Goal: Transaction & Acquisition: Purchase product/service

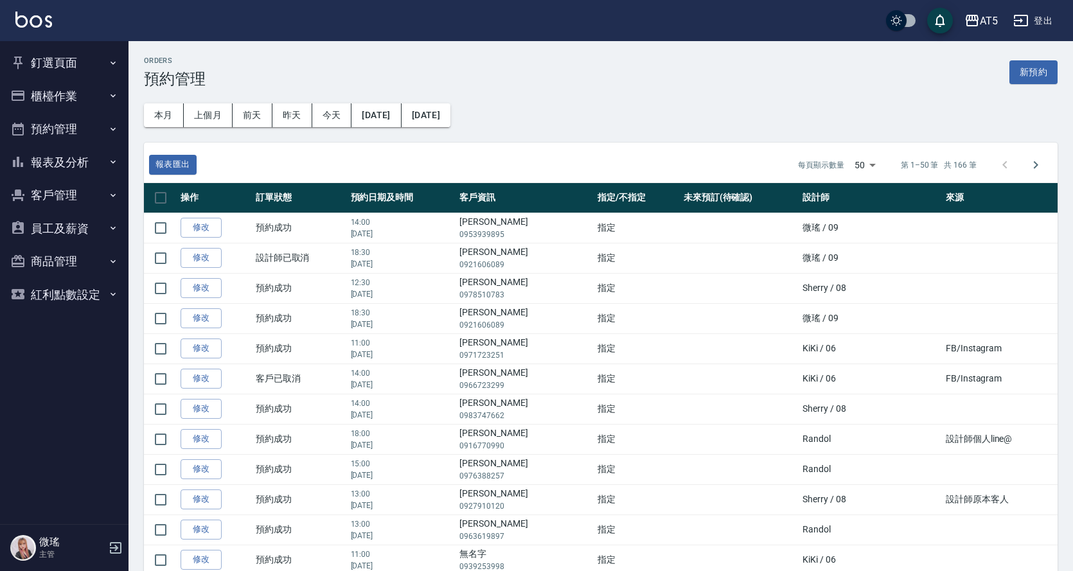
click at [101, 123] on button "預約管理" at bounding box center [64, 128] width 118 height 33
click at [112, 142] on button "預約管理" at bounding box center [64, 128] width 118 height 33
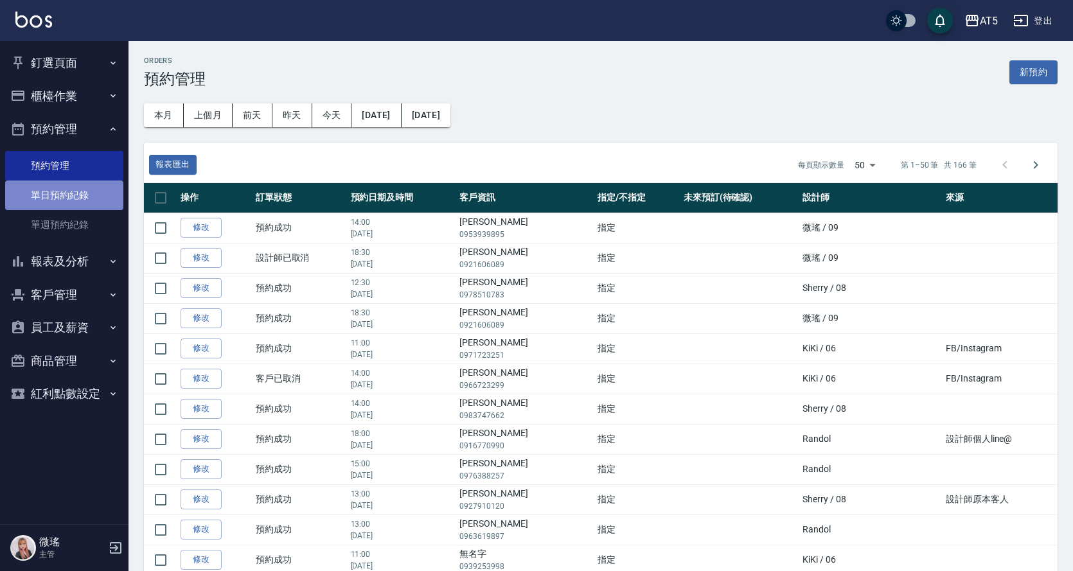
click at [88, 206] on link "單日預約紀錄" at bounding box center [64, 196] width 118 height 30
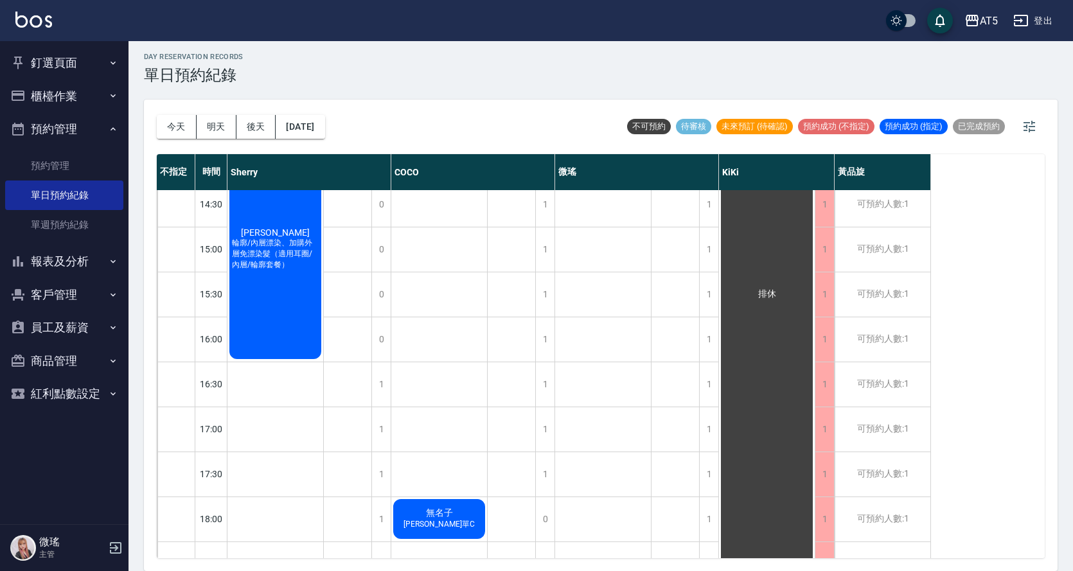
scroll to position [195, 0]
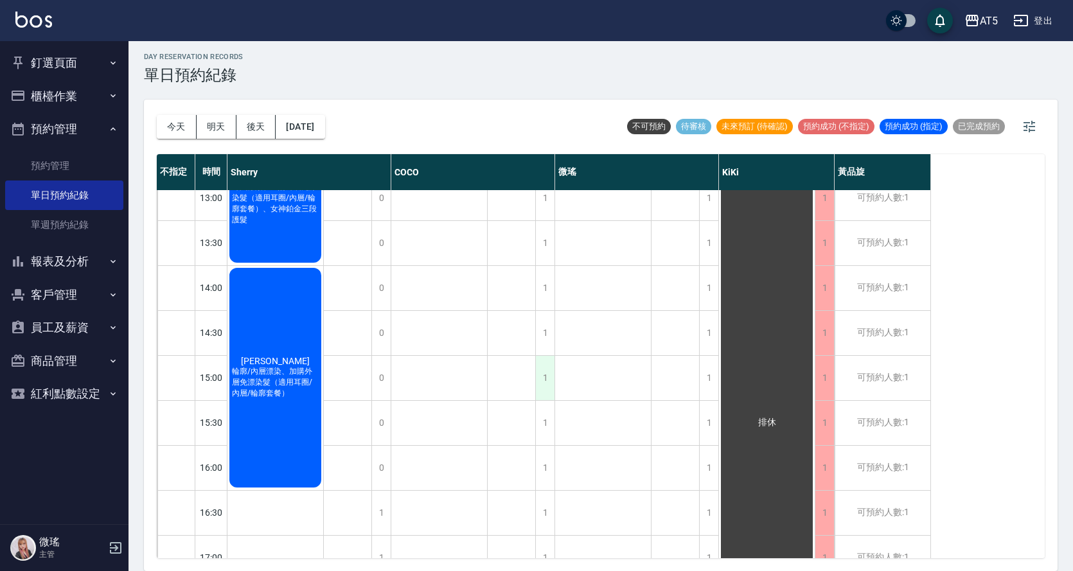
click at [538, 387] on div "1" at bounding box center [544, 378] width 19 height 44
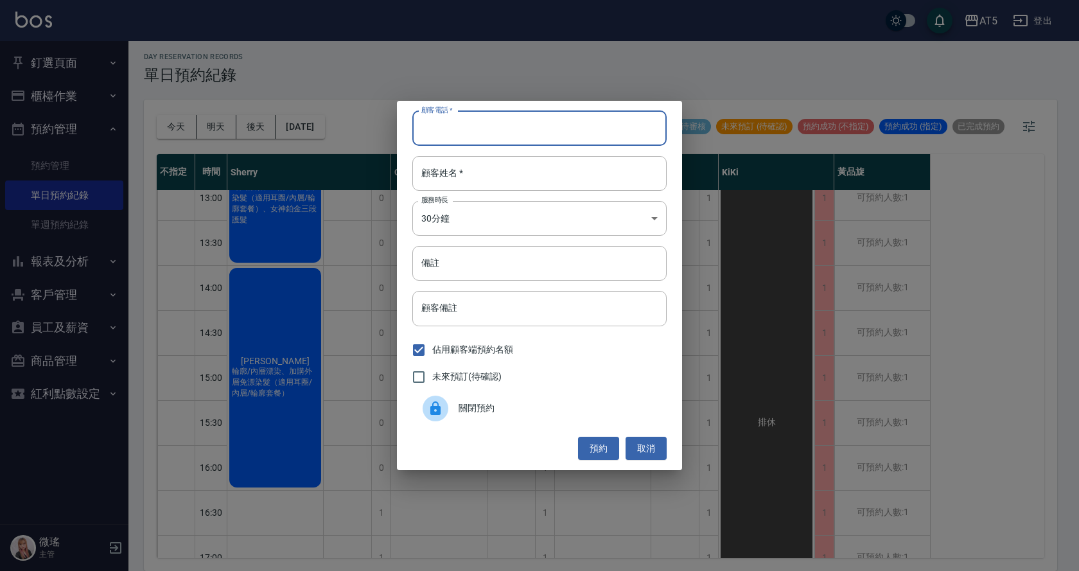
drag, startPoint x: 463, startPoint y: 121, endPoint x: 459, endPoint y: 130, distance: 10.1
click at [459, 130] on input "顧客電話   *" at bounding box center [539, 128] width 254 height 35
type input "0952300792"
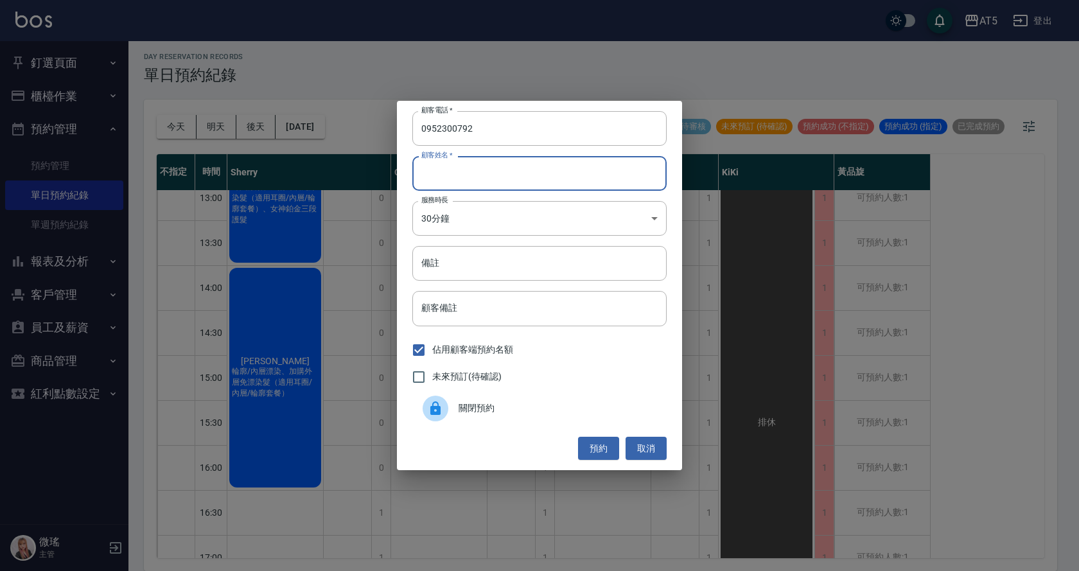
drag, startPoint x: 452, startPoint y: 179, endPoint x: 444, endPoint y: 175, distance: 9.2
click at [452, 179] on input "顧客姓名   *" at bounding box center [539, 173] width 254 height 35
type input "t"
type input "[PERSON_NAME]"
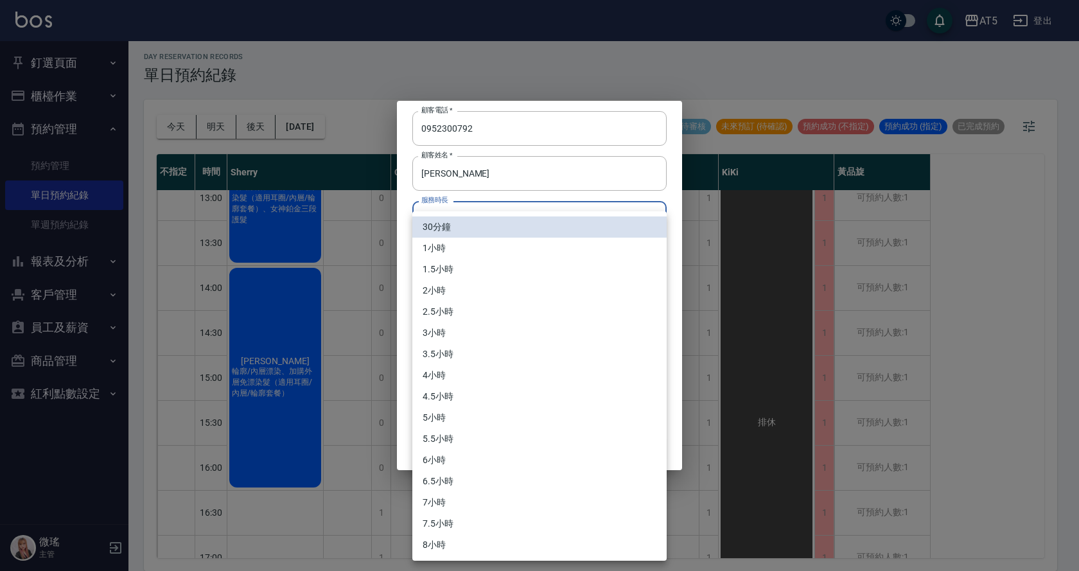
click at [460, 231] on body "AT5 登出 釘選頁面 打帳單 店家日報表 設計師日報表 設計師業績月報表 櫃檯作業 打帳單 帳單列表 現金收支登錄 高階收支登錄 材料自購登錄 每日結帳 排…" at bounding box center [539, 283] width 1079 height 575
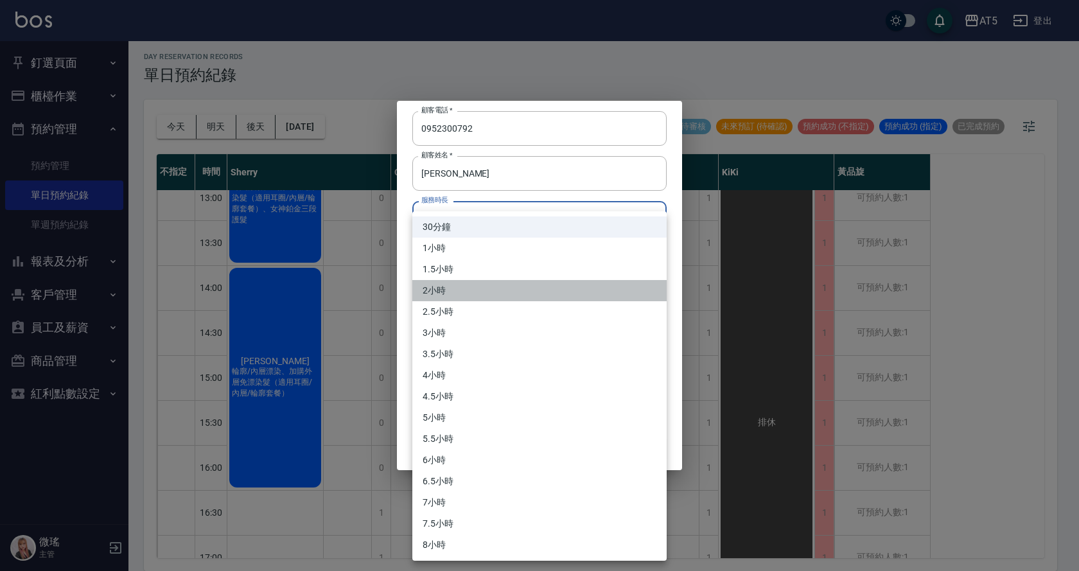
click at [463, 286] on li "2小時" at bounding box center [539, 290] width 254 height 21
type input "4"
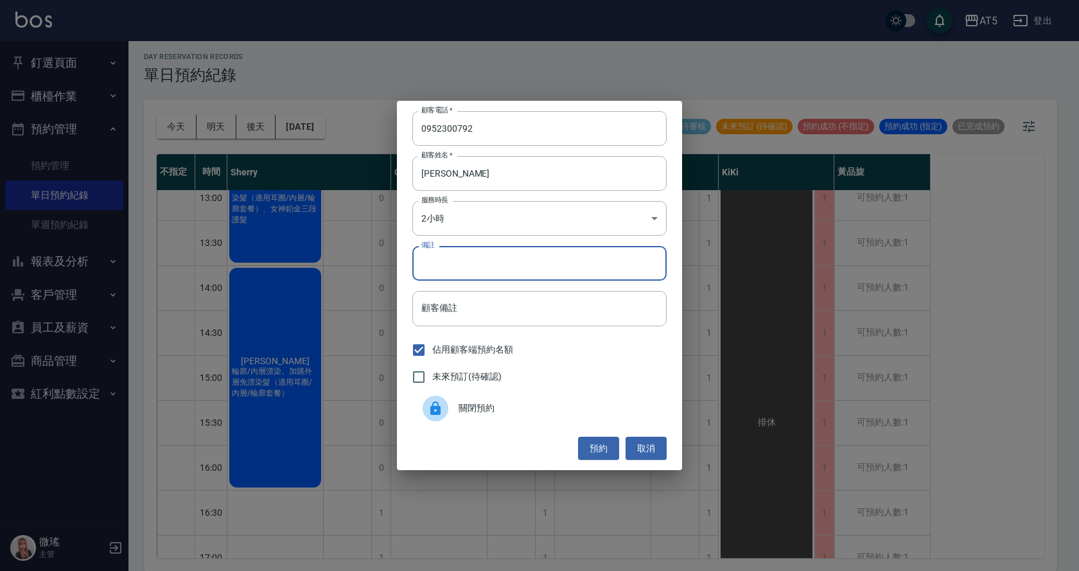
click at [462, 275] on input "備註" at bounding box center [539, 263] width 254 height 35
type input "全染"
click at [601, 453] on button "預約" at bounding box center [598, 449] width 41 height 24
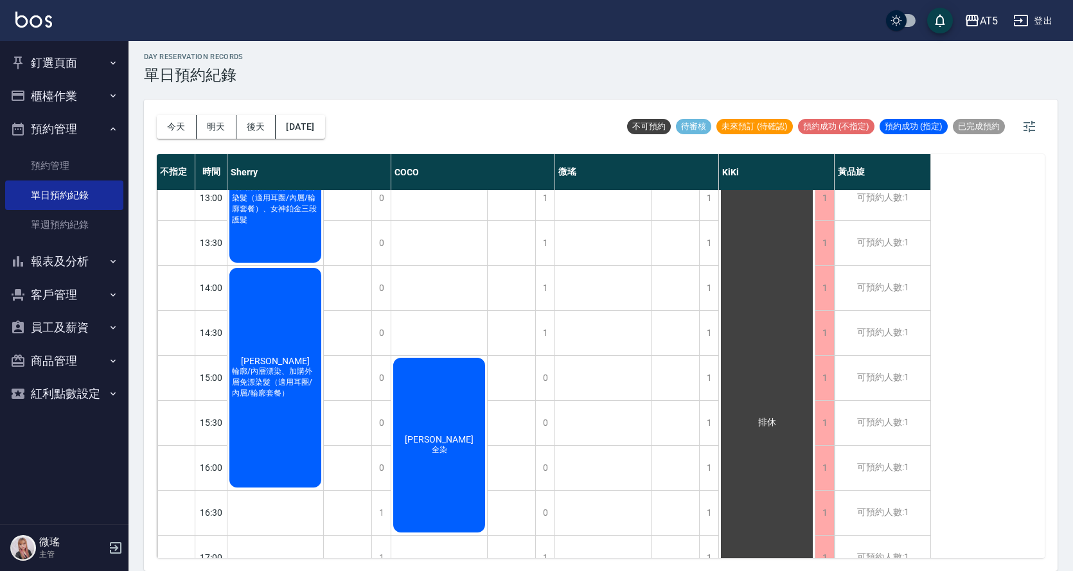
click at [650, 423] on div "[PERSON_NAME]" at bounding box center [603, 401] width 96 height 810
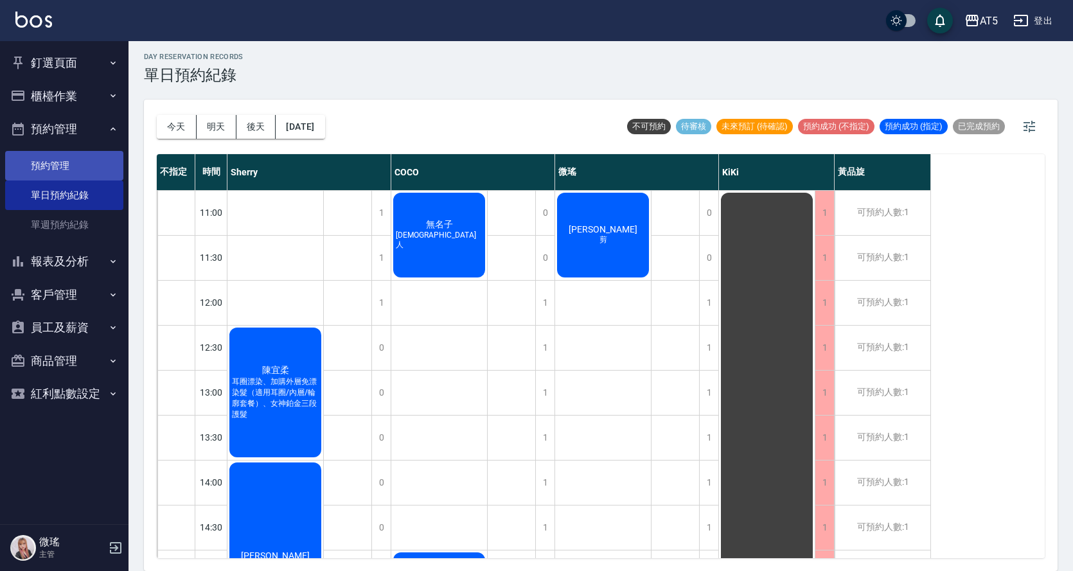
scroll to position [0, 0]
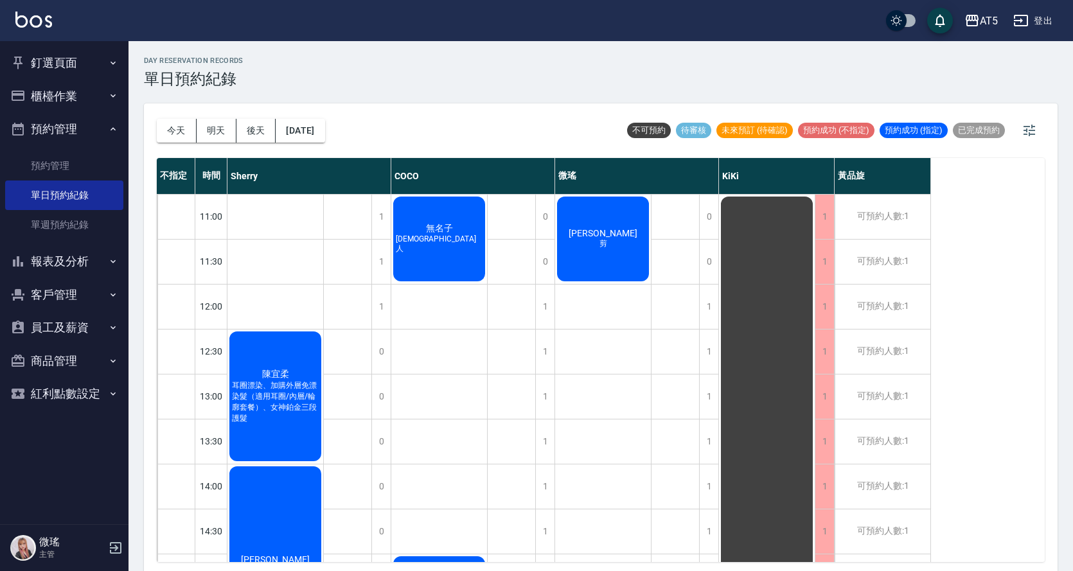
click at [69, 49] on button "釘選頁面" at bounding box center [64, 62] width 118 height 33
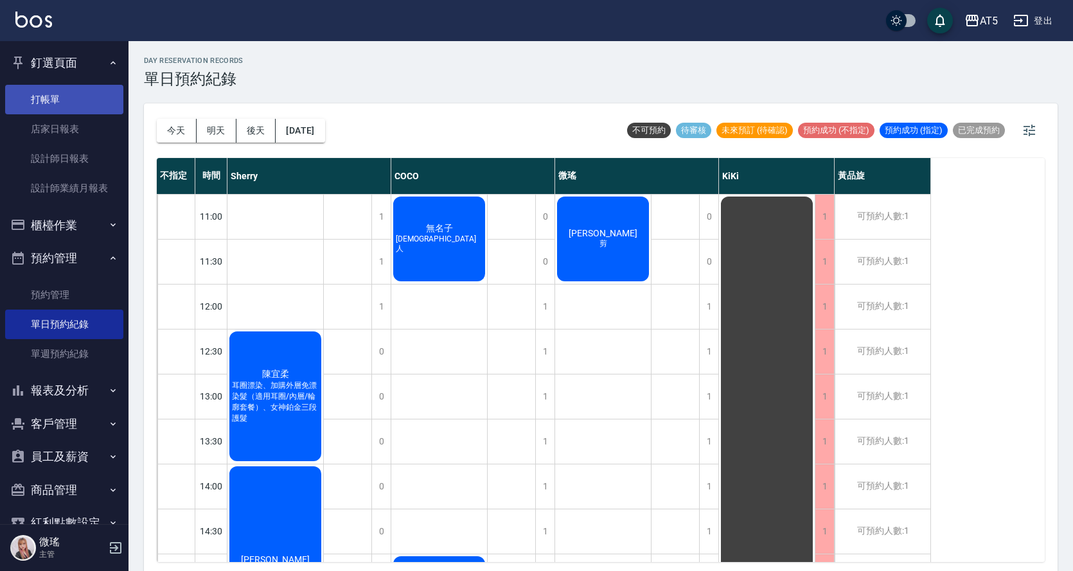
click at [65, 108] on link "打帳單" at bounding box center [64, 100] width 118 height 30
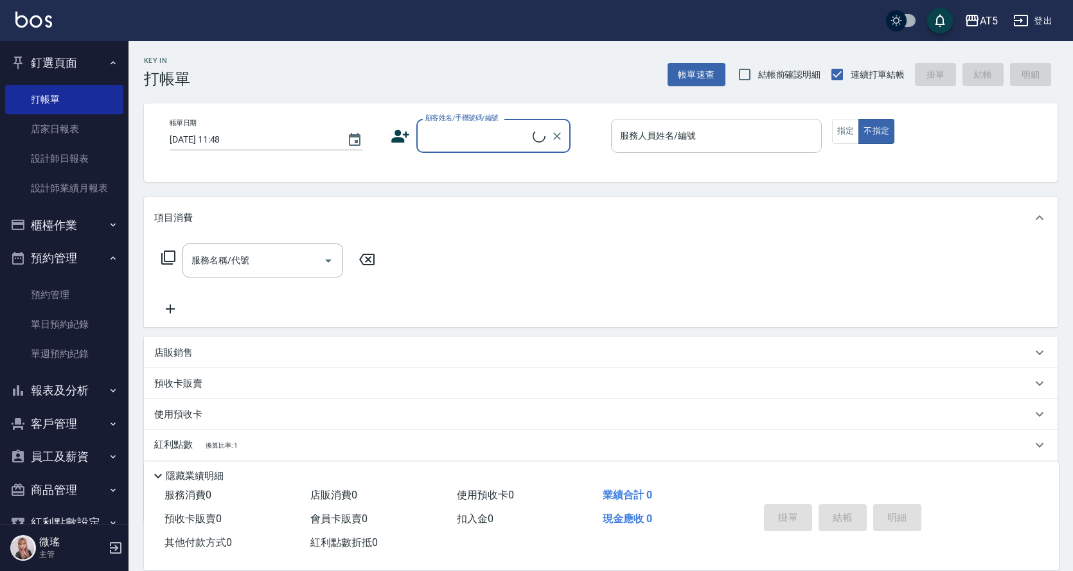
click at [728, 139] on input "服務人員姓名/編號" at bounding box center [716, 136] width 199 height 22
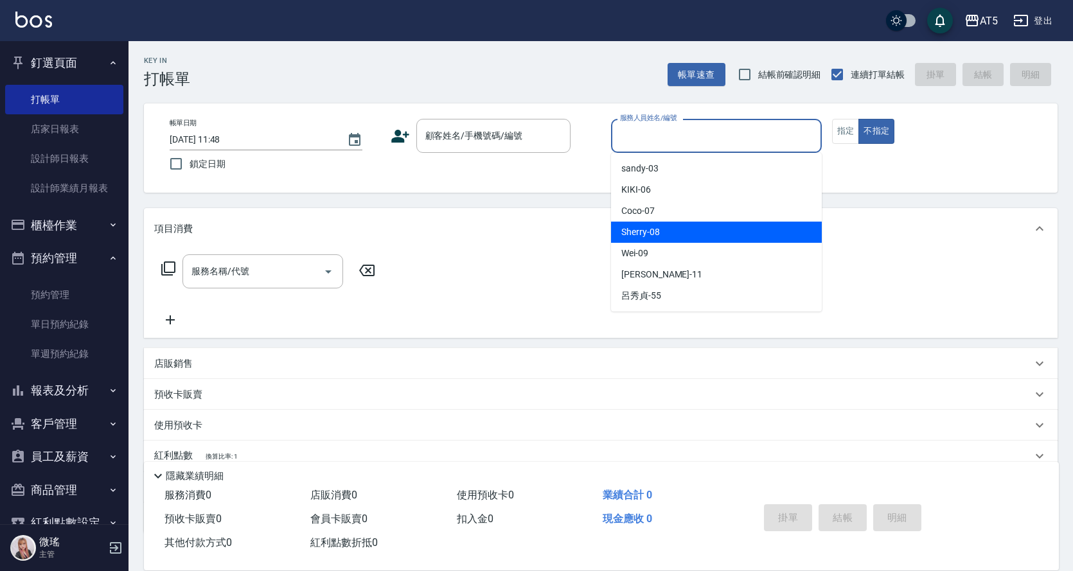
drag, startPoint x: 694, startPoint y: 222, endPoint x: 714, endPoint y: 204, distance: 27.3
click at [692, 220] on ul "[PERSON_NAME] -03 KIKI -06 Coco -07 Sherry -08 [PERSON_NAME] -09 [PERSON_NAME] …" at bounding box center [716, 232] width 211 height 159
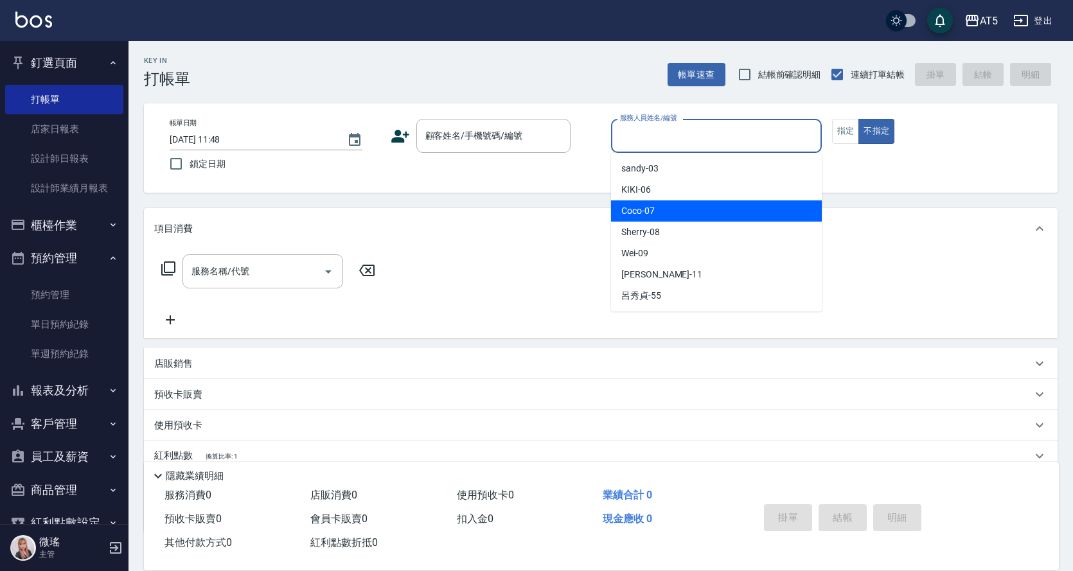
click at [734, 208] on div "Coco -07" at bounding box center [716, 210] width 211 height 21
type input "Coco-07"
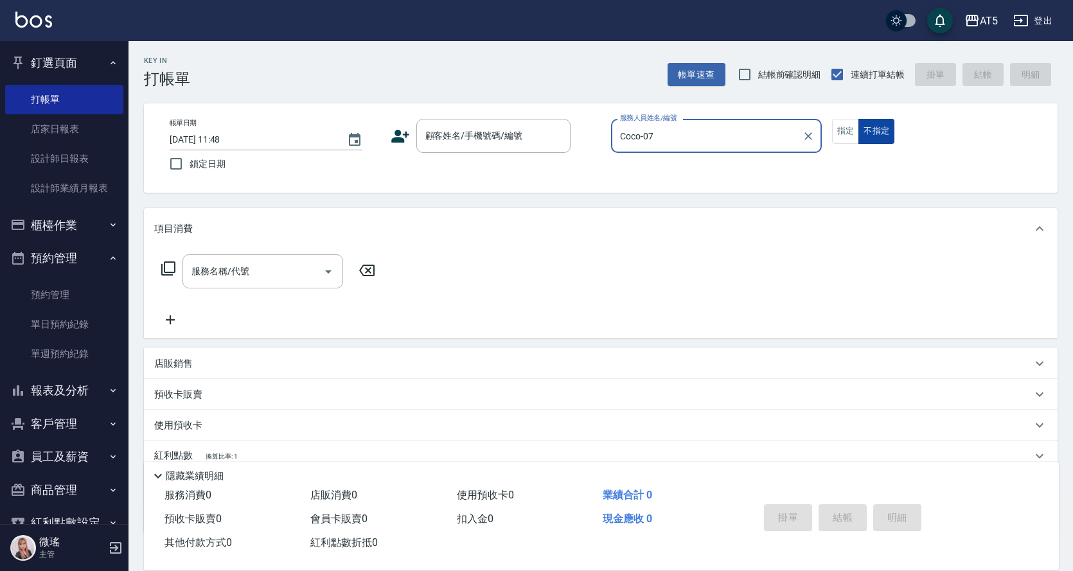
click at [863, 119] on button "不指定" at bounding box center [876, 131] width 36 height 25
click at [841, 136] on button "指定" at bounding box center [846, 131] width 28 height 25
click at [472, 149] on div "顧客姓名/手機號碼/編號" at bounding box center [493, 136] width 154 height 34
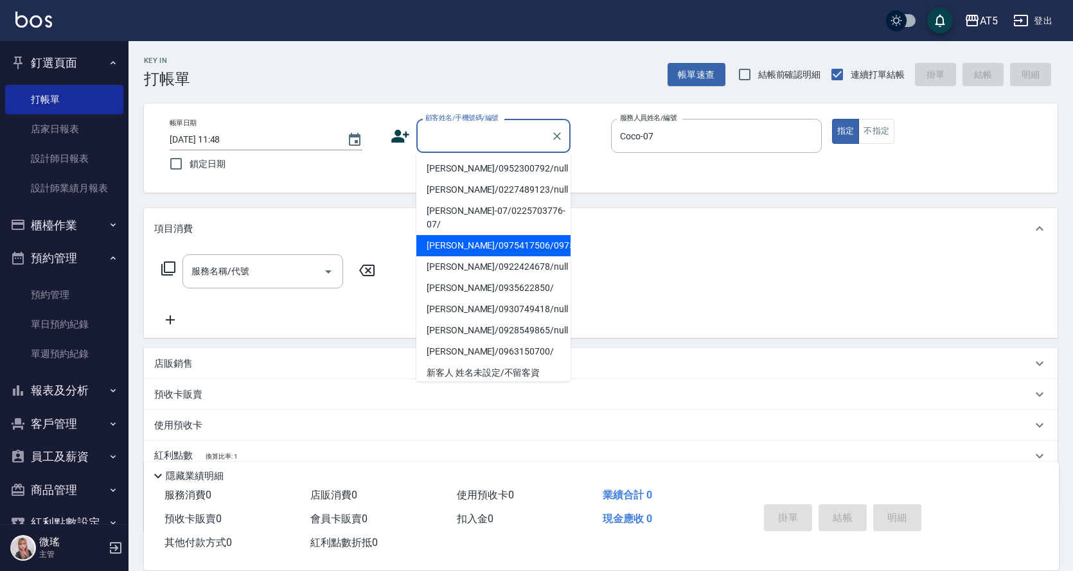
scroll to position [193, 0]
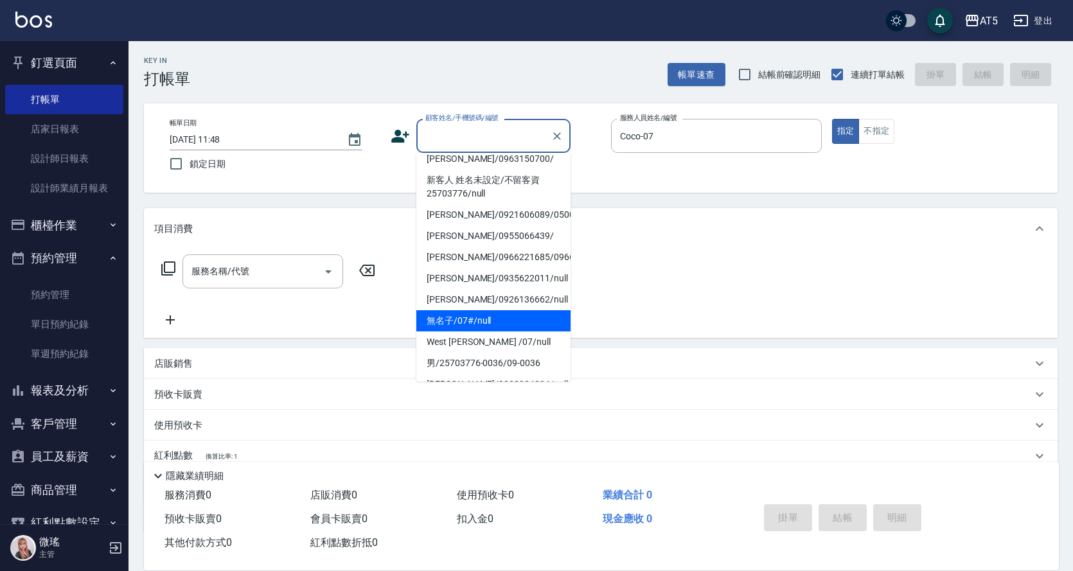
click at [477, 332] on li "無名子/07#/null" at bounding box center [493, 320] width 154 height 21
type input "無名子/07#/null"
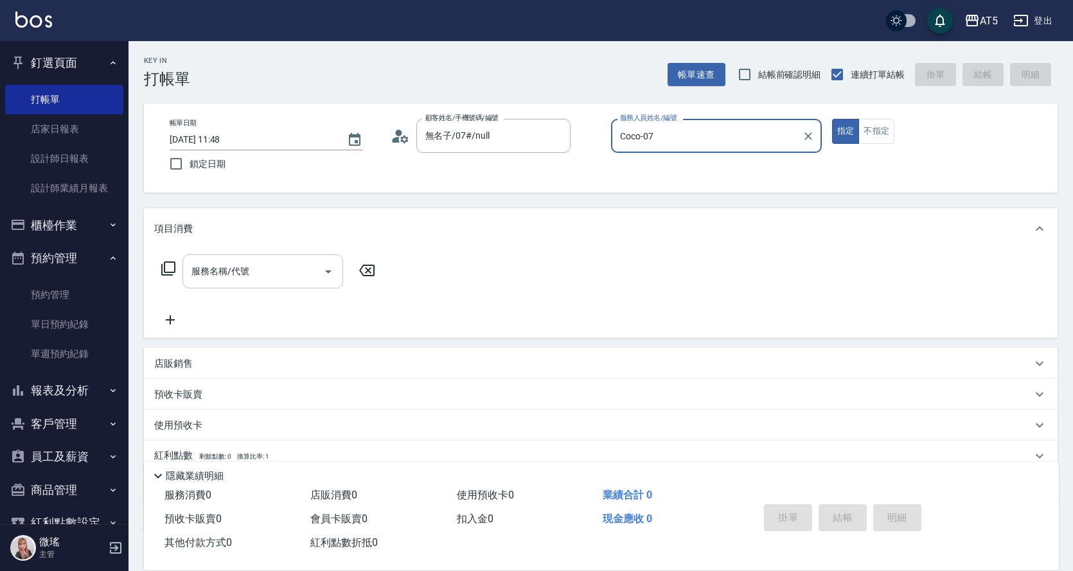
click at [247, 281] on input "服務名稱/代號" at bounding box center [253, 271] width 130 height 22
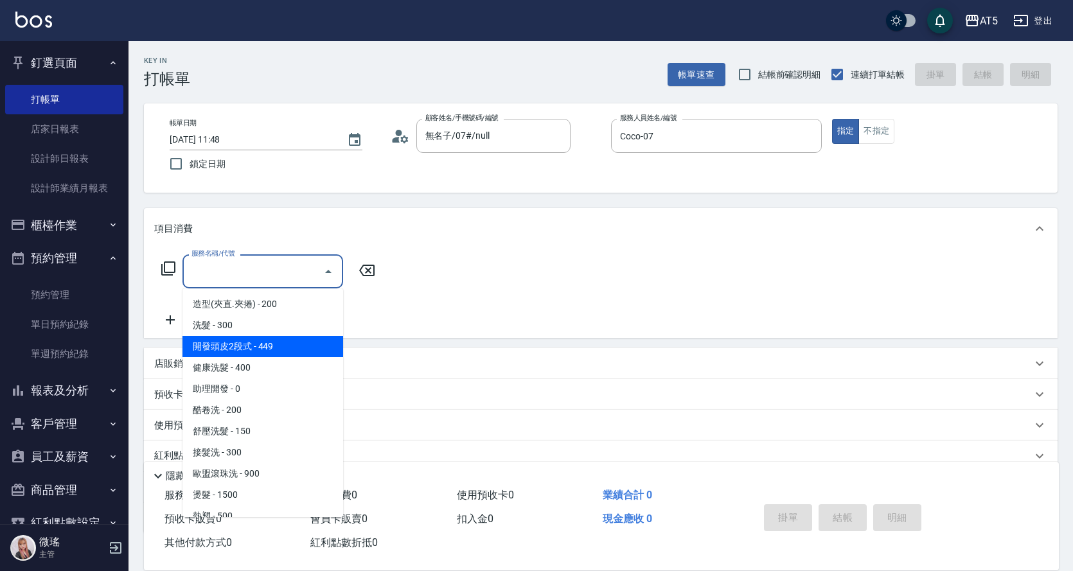
click at [231, 339] on span "開發頭皮2段式 - 449" at bounding box center [262, 346] width 161 height 21
type input "開發頭皮2段式(202)"
type input "40"
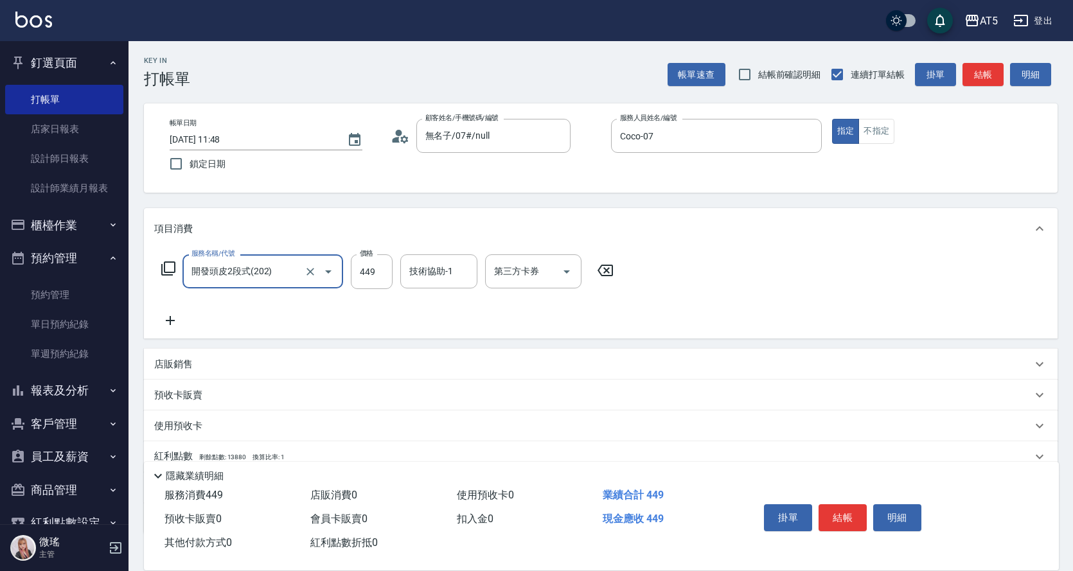
click at [233, 329] on div "服務名稱/代號 開發頭皮2段式(202) 服務名稱/代號 價格 449 價格 技術協助-1 技術協助-1 第三方卡券 第三方卡券" at bounding box center [601, 293] width 914 height 89
click at [291, 280] on input "開發頭皮2段式(202)" at bounding box center [244, 271] width 113 height 22
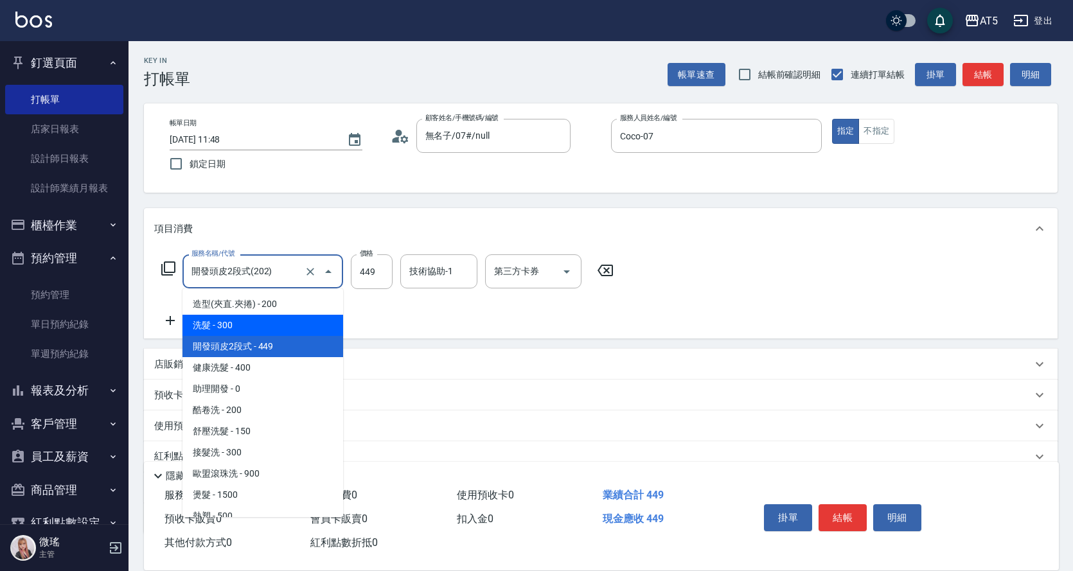
click at [267, 319] on span "洗髮 - 300" at bounding box center [262, 325] width 161 height 21
type input "洗髮(201)"
type input "30"
type input "300"
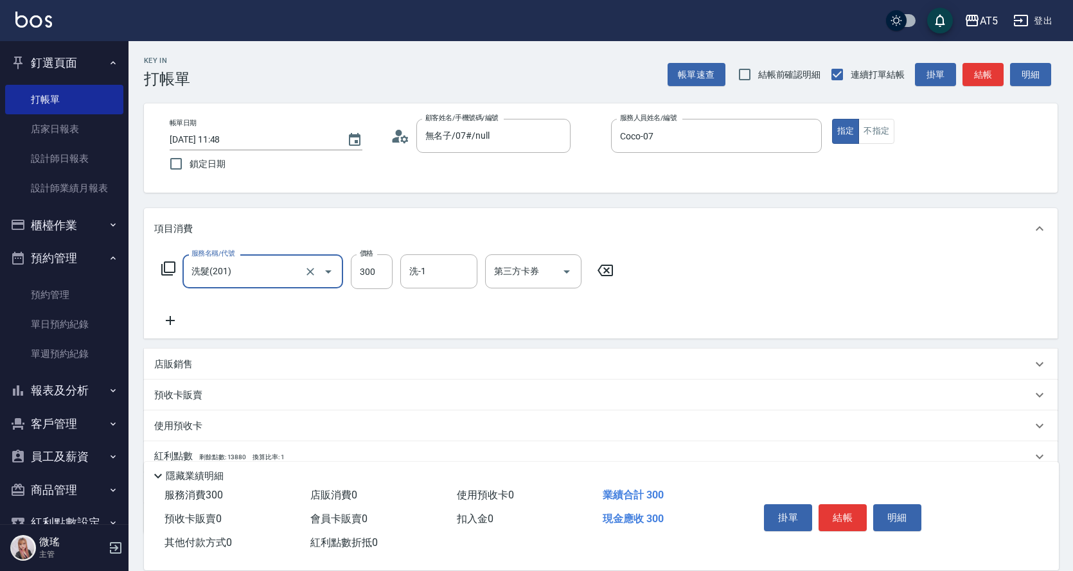
click at [173, 267] on icon at bounding box center [168, 268] width 15 height 15
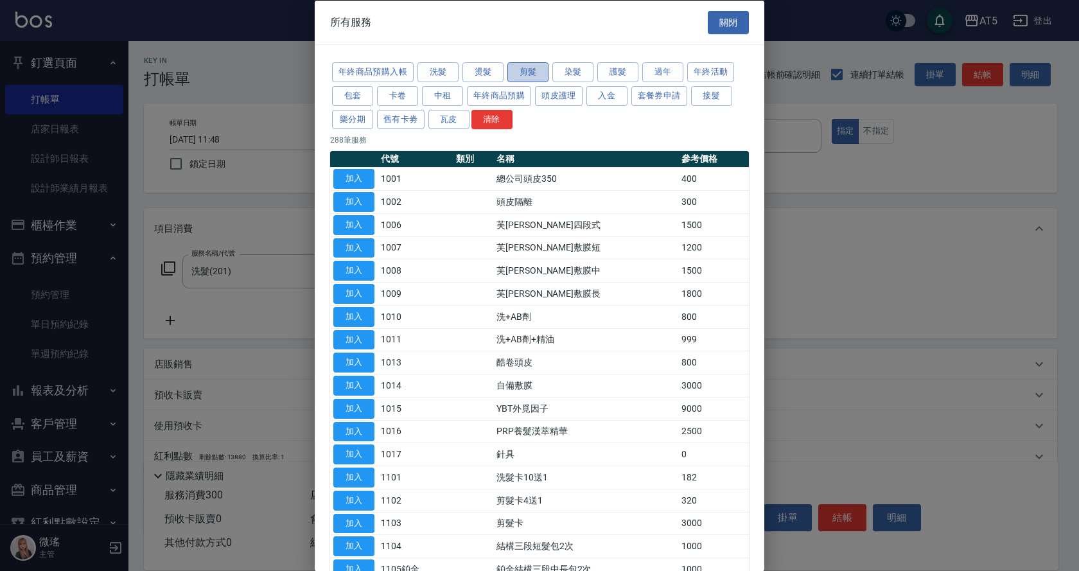
click at [522, 82] on button "剪髮" at bounding box center [528, 72] width 41 height 20
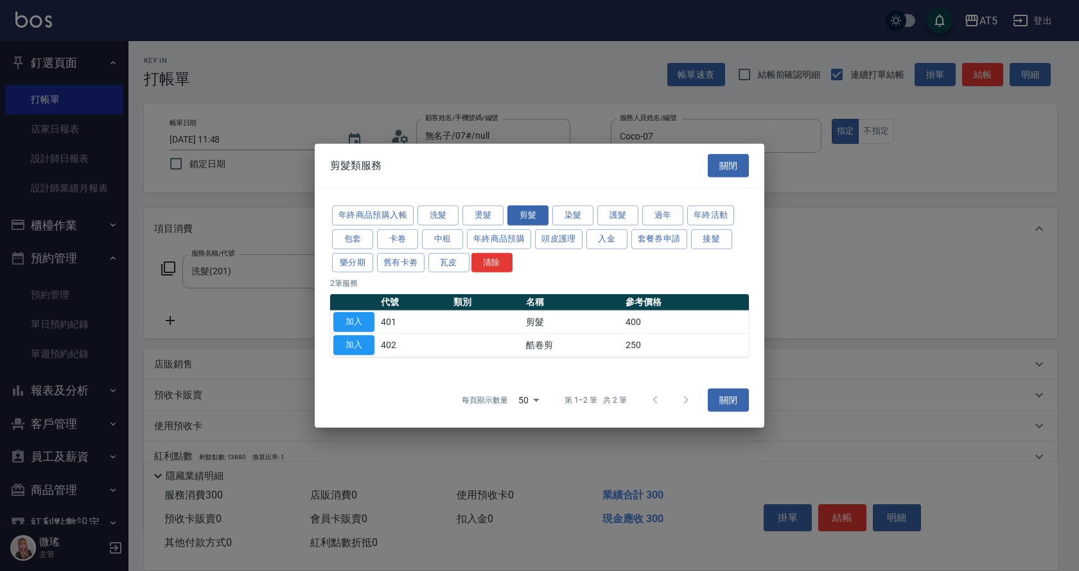
click at [351, 322] on button "加入" at bounding box center [353, 322] width 41 height 20
type input "70"
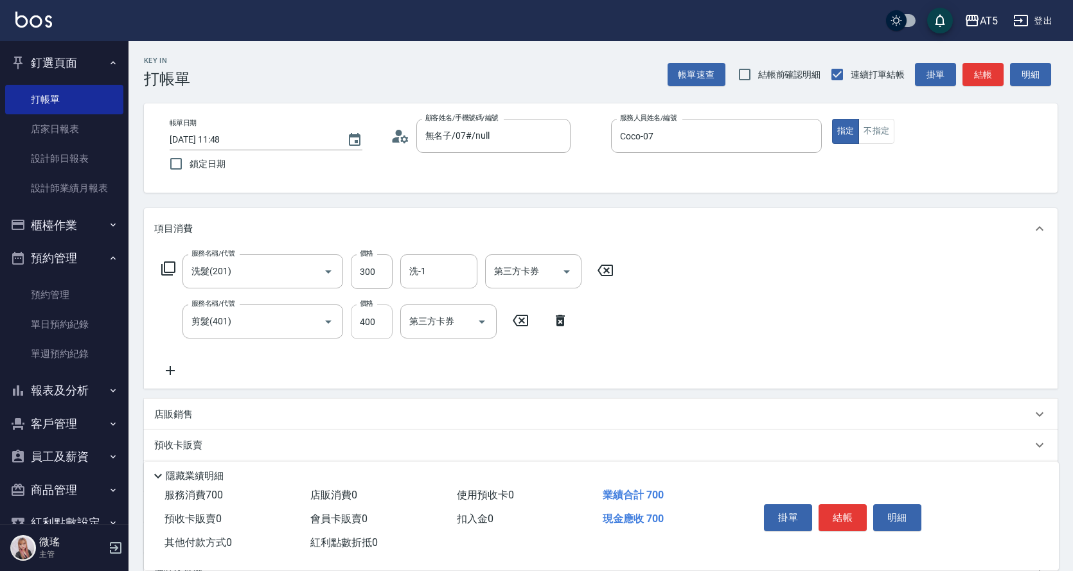
click at [385, 315] on input "400" at bounding box center [372, 322] width 42 height 35
type input "0"
type input "30"
type input "500"
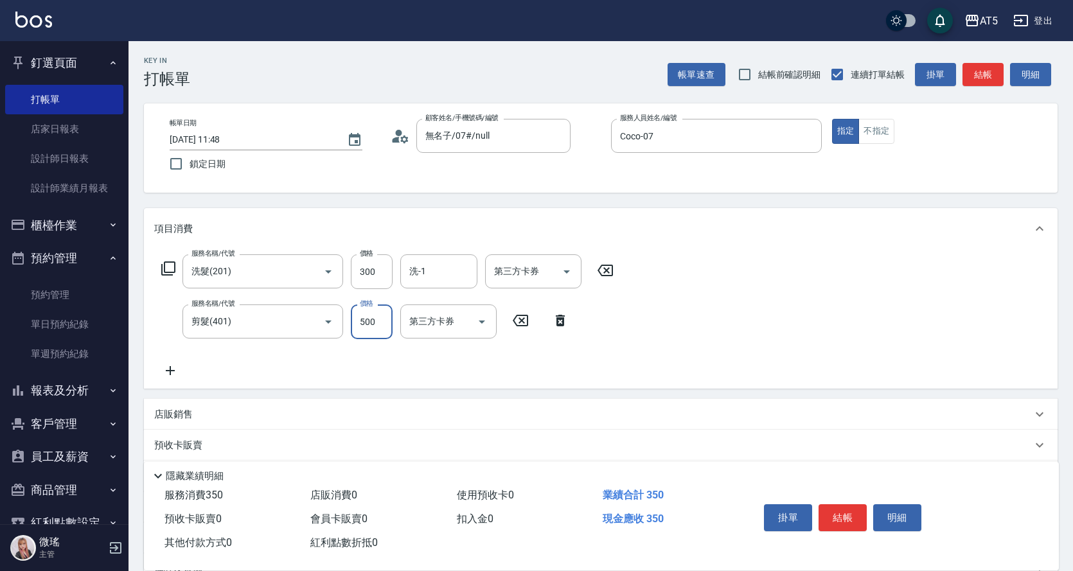
type input "80"
type input "500"
click at [845, 510] on button "結帳" at bounding box center [843, 517] width 48 height 27
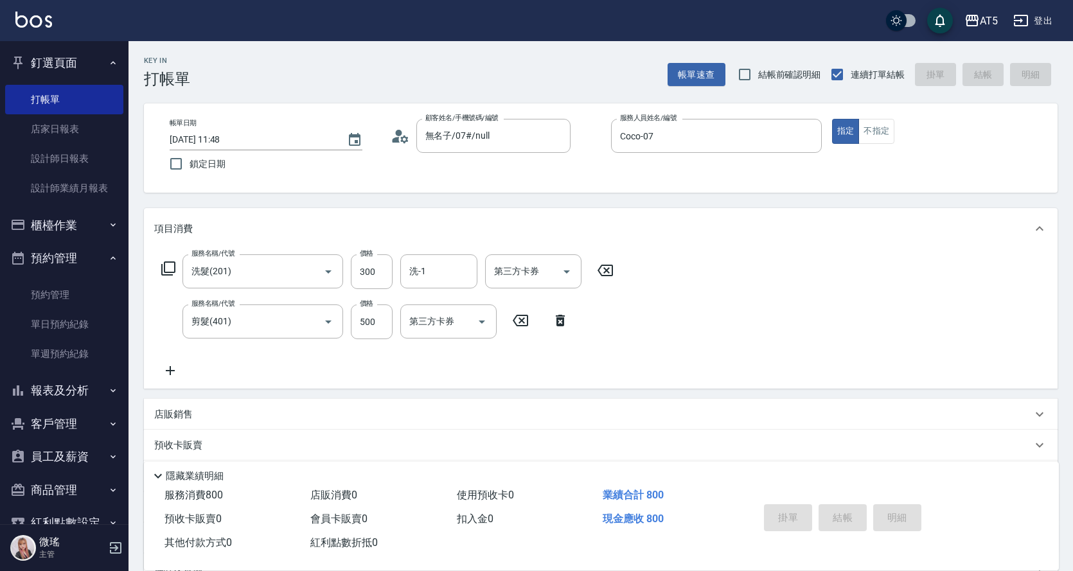
type input "0"
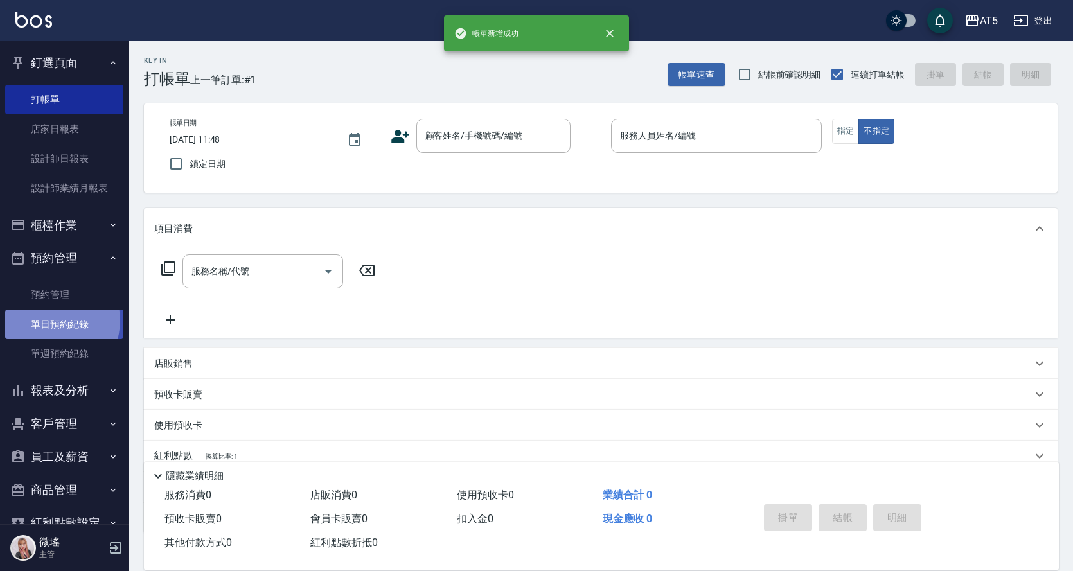
click at [51, 321] on link "單日預約紀錄" at bounding box center [64, 325] width 118 height 30
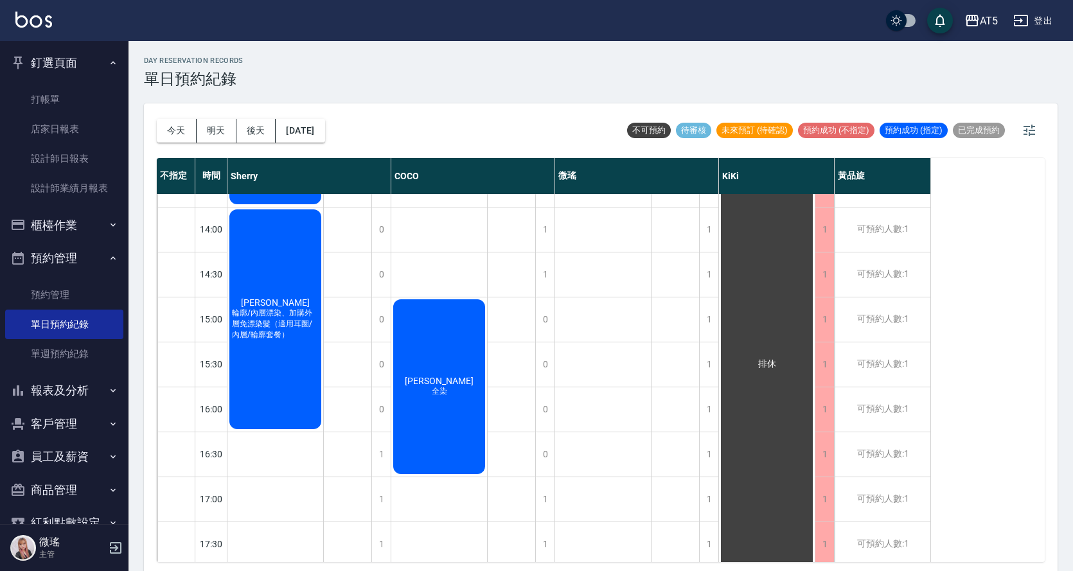
scroll to position [385, 0]
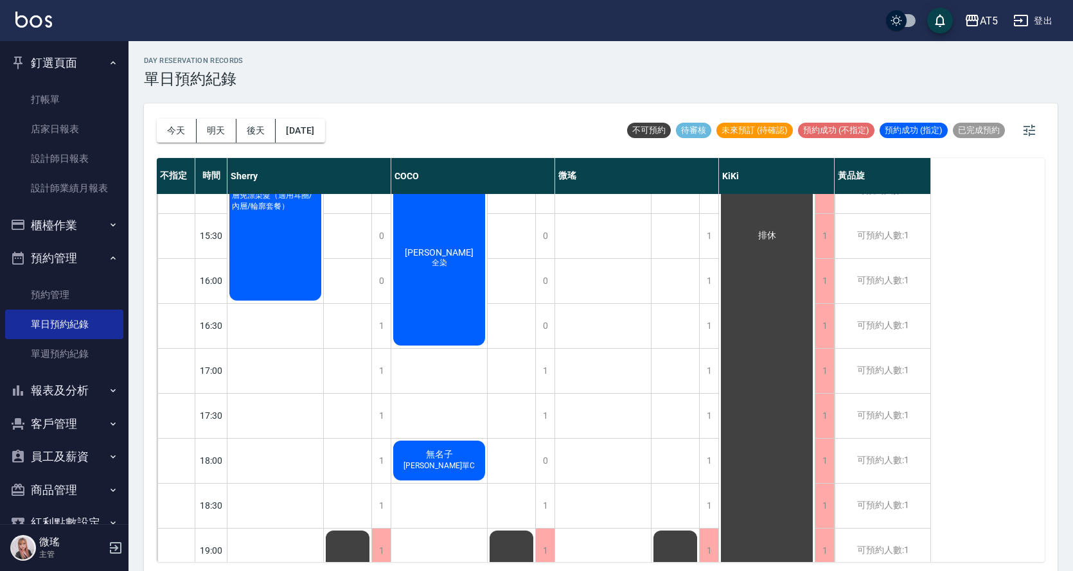
click at [434, 297] on div "[PERSON_NAME] 全染" at bounding box center [439, 258] width 96 height 179
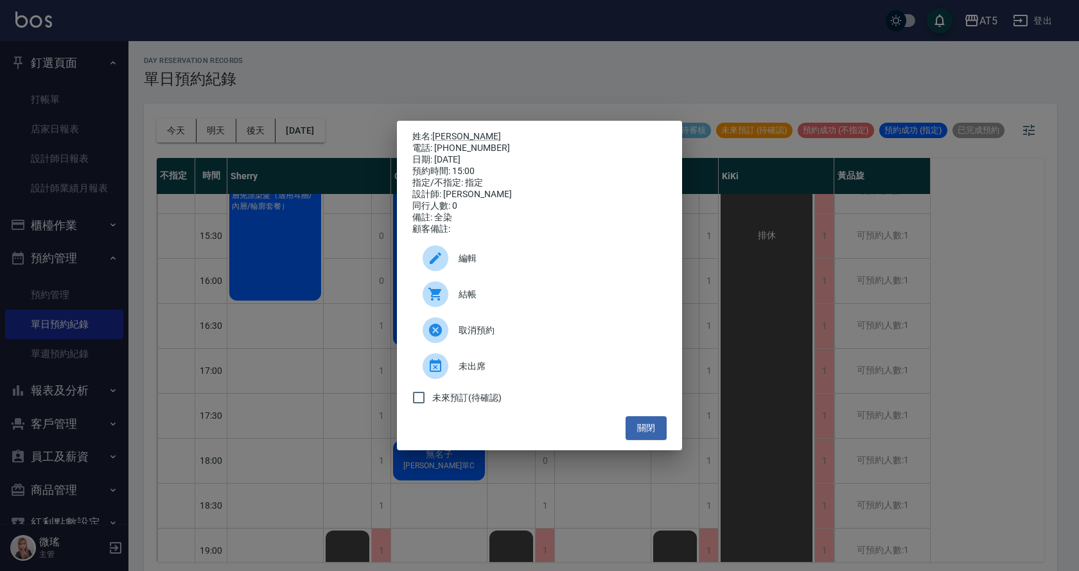
click at [454, 271] on div at bounding box center [441, 258] width 36 height 26
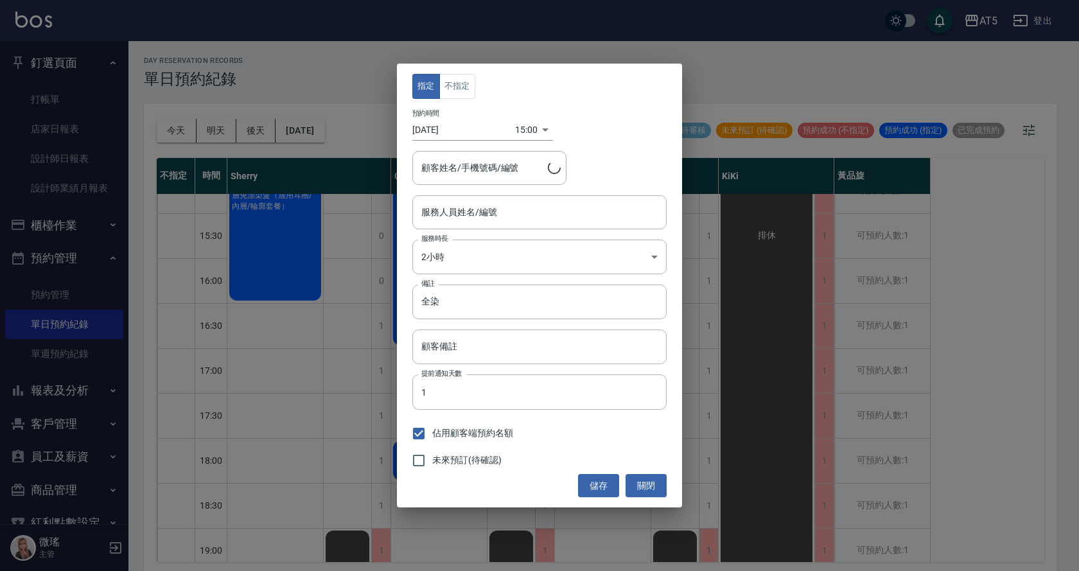
type input "Coco-07"
type input "[PERSON_NAME]/0952300792"
click at [643, 487] on button "關閉" at bounding box center [646, 486] width 41 height 24
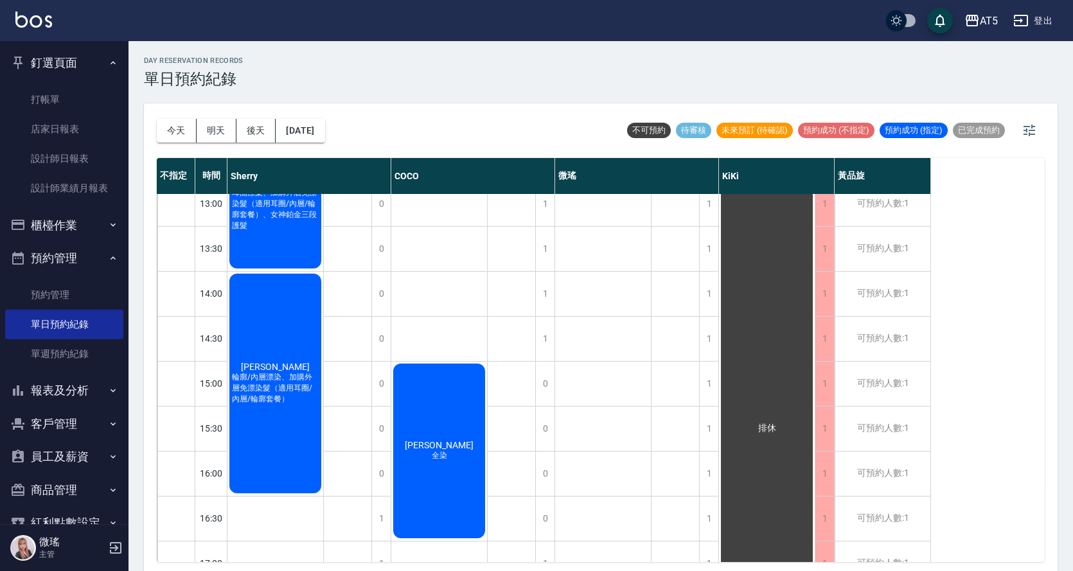
scroll to position [128, 0]
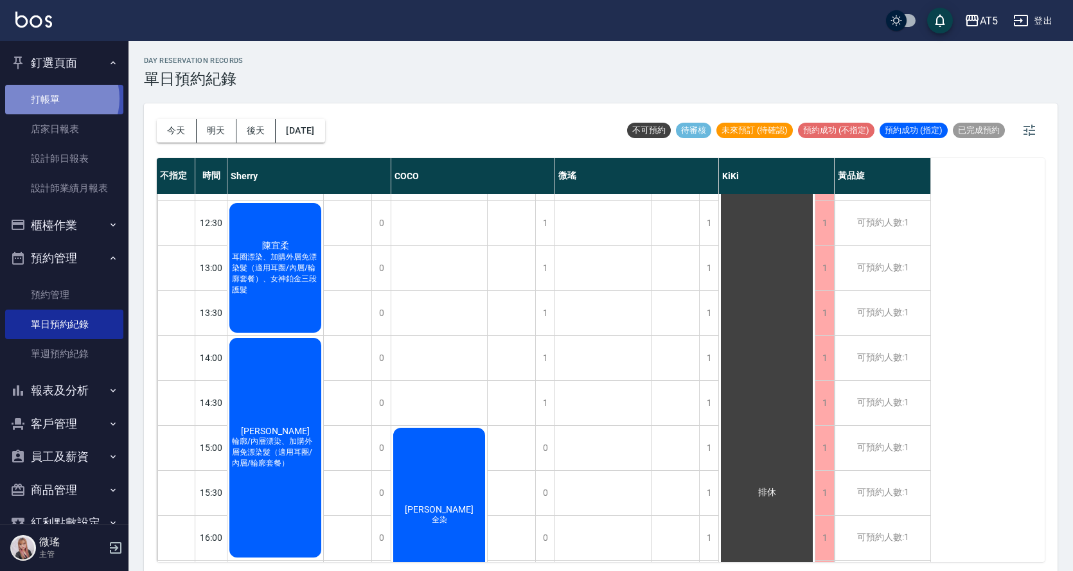
click at [55, 98] on link "打帳單" at bounding box center [64, 100] width 118 height 30
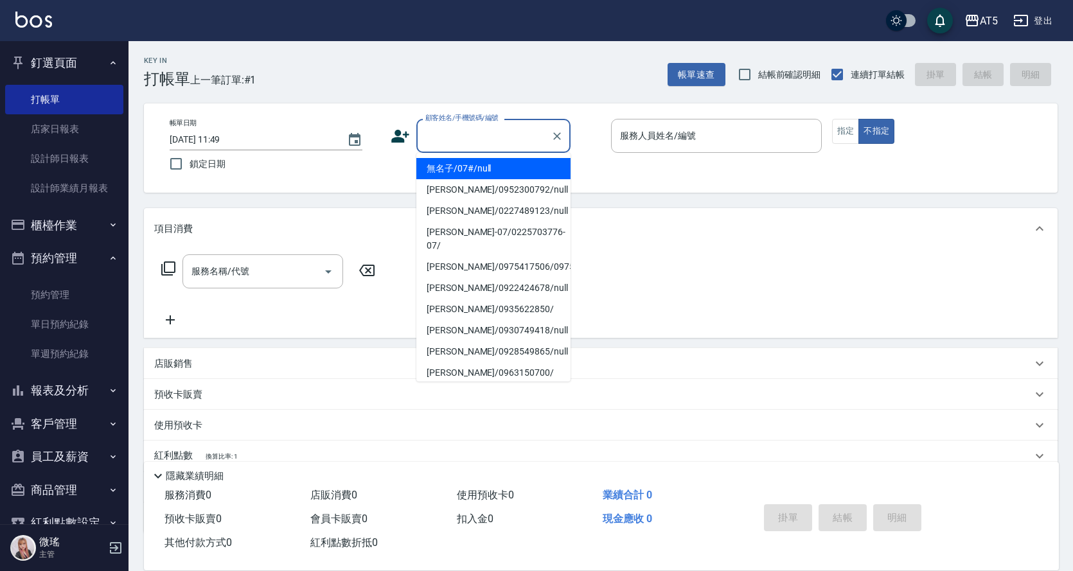
click at [488, 136] on input "顧客姓名/手機號碼/編號" at bounding box center [483, 136] width 123 height 22
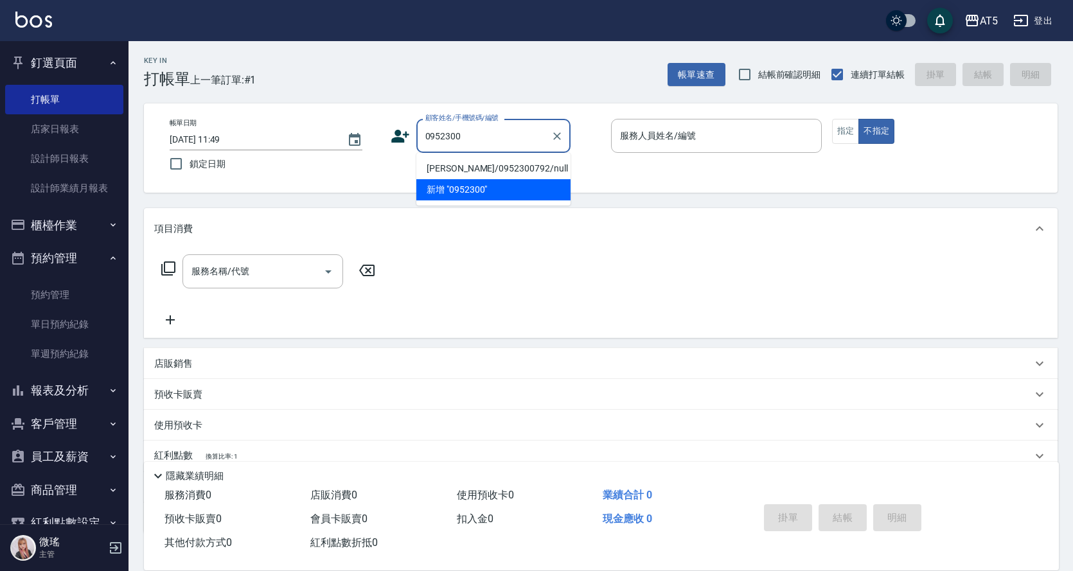
click at [507, 174] on li "[PERSON_NAME]/0952300792/null" at bounding box center [493, 168] width 154 height 21
type input "[PERSON_NAME]/0952300792/null"
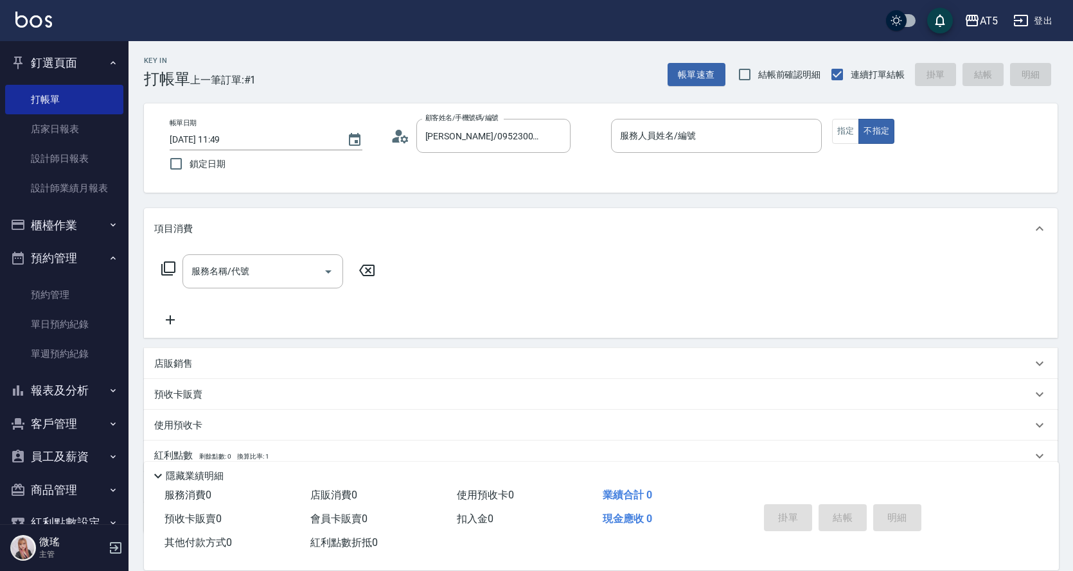
click at [394, 144] on icon at bounding box center [400, 136] width 19 height 19
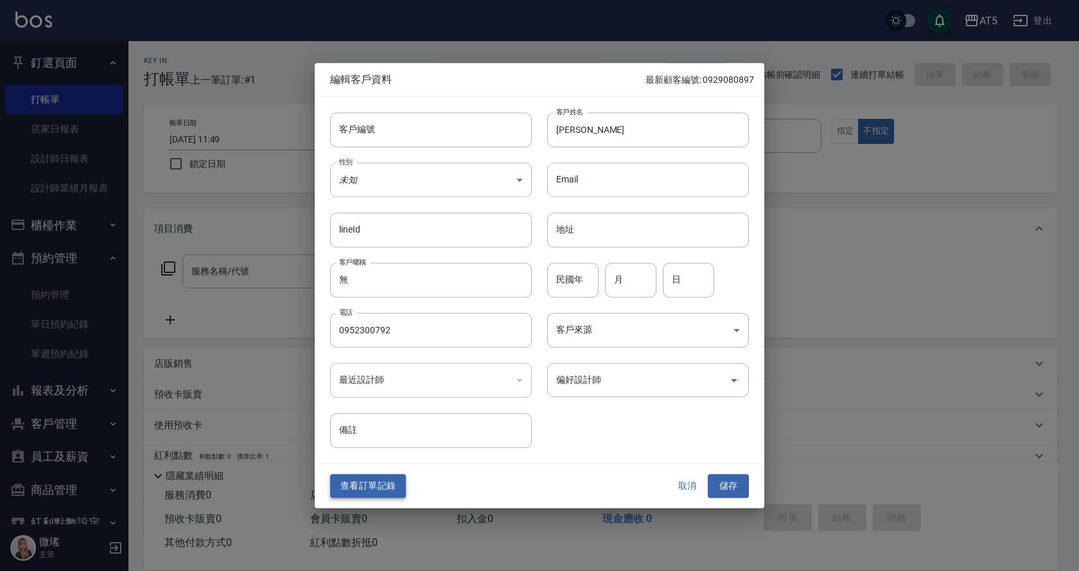
click at [362, 479] on button "查看訂單記錄" at bounding box center [368, 487] width 76 height 24
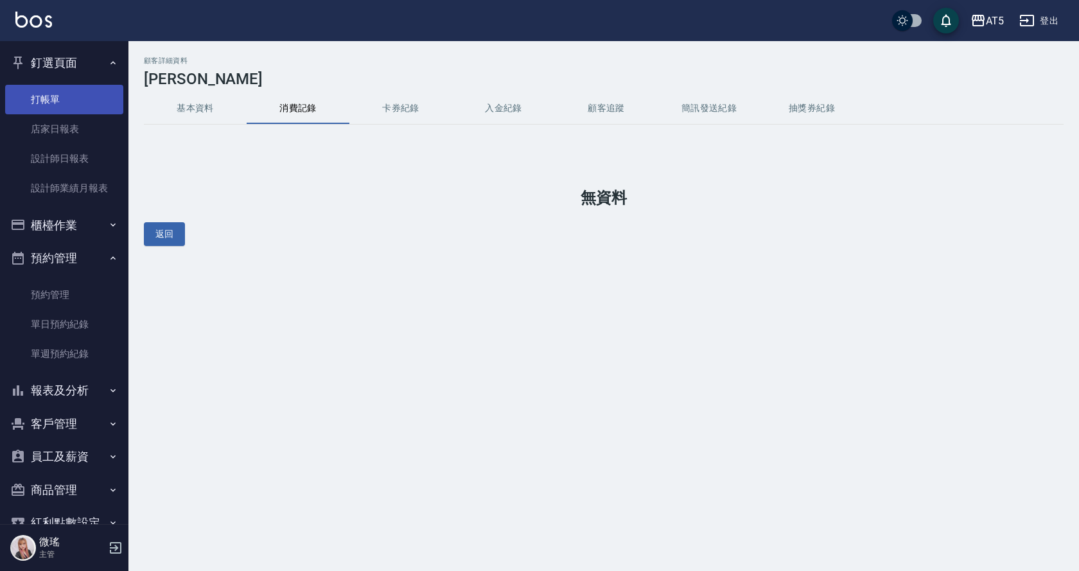
click at [56, 91] on link "打帳單" at bounding box center [64, 100] width 118 height 30
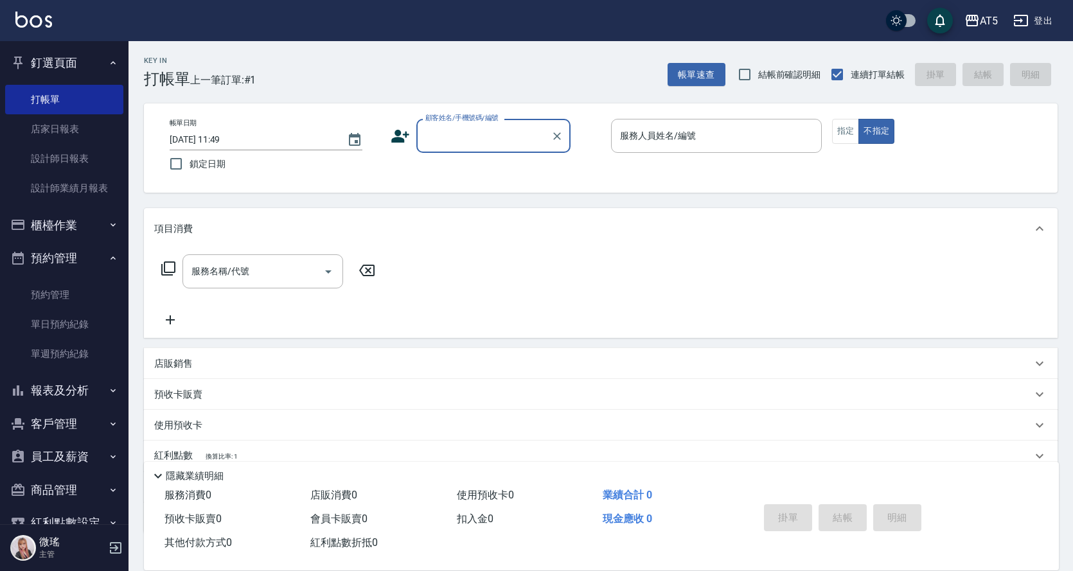
click at [486, 145] on input "顧客姓名/手機號碼/編號" at bounding box center [483, 136] width 123 height 22
click at [503, 135] on input "顧客姓名/手機號碼/編號" at bounding box center [483, 136] width 123 height 22
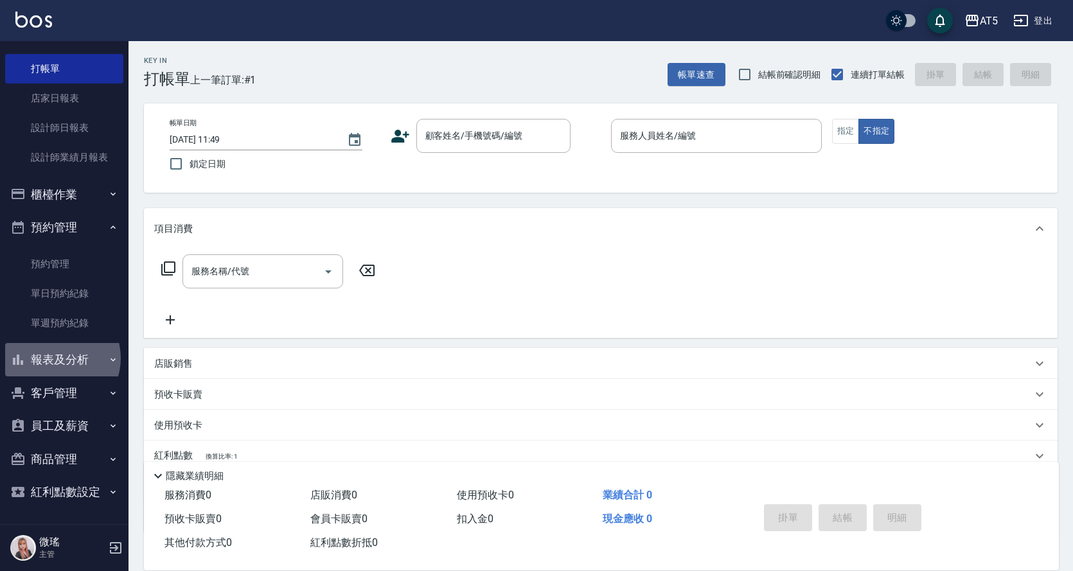
click at [55, 358] on button "報表及分析" at bounding box center [64, 359] width 118 height 33
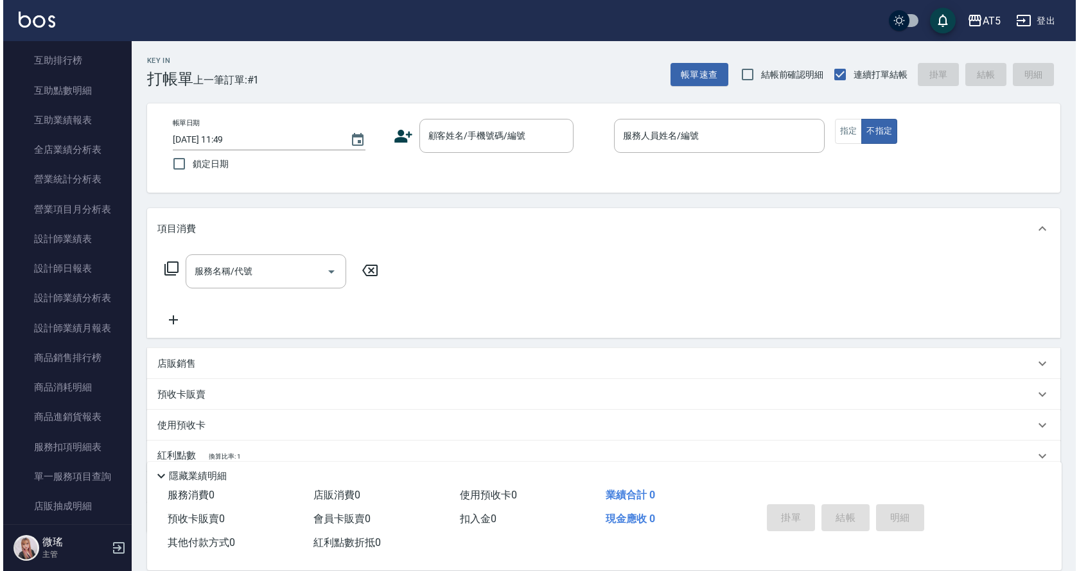
scroll to position [609, 0]
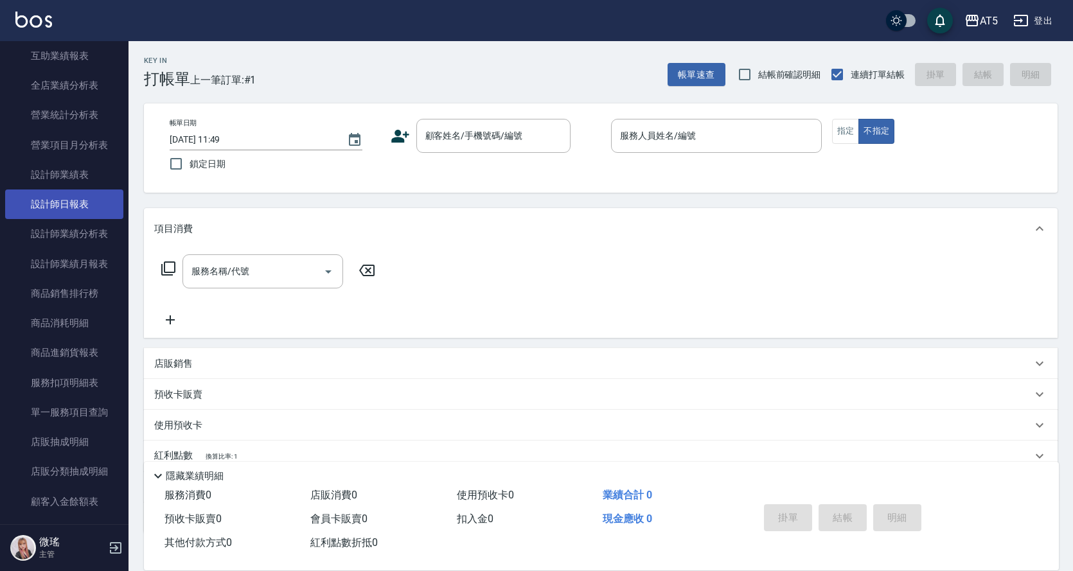
click at [60, 197] on link "設計師日報表" at bounding box center [64, 205] width 118 height 30
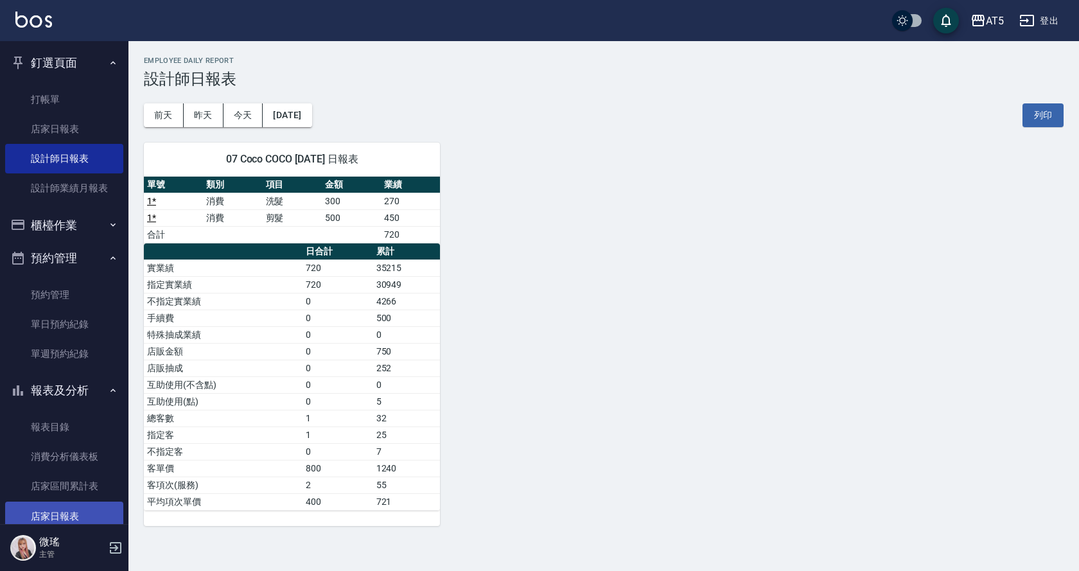
click at [64, 96] on link "打帳單" at bounding box center [64, 100] width 118 height 30
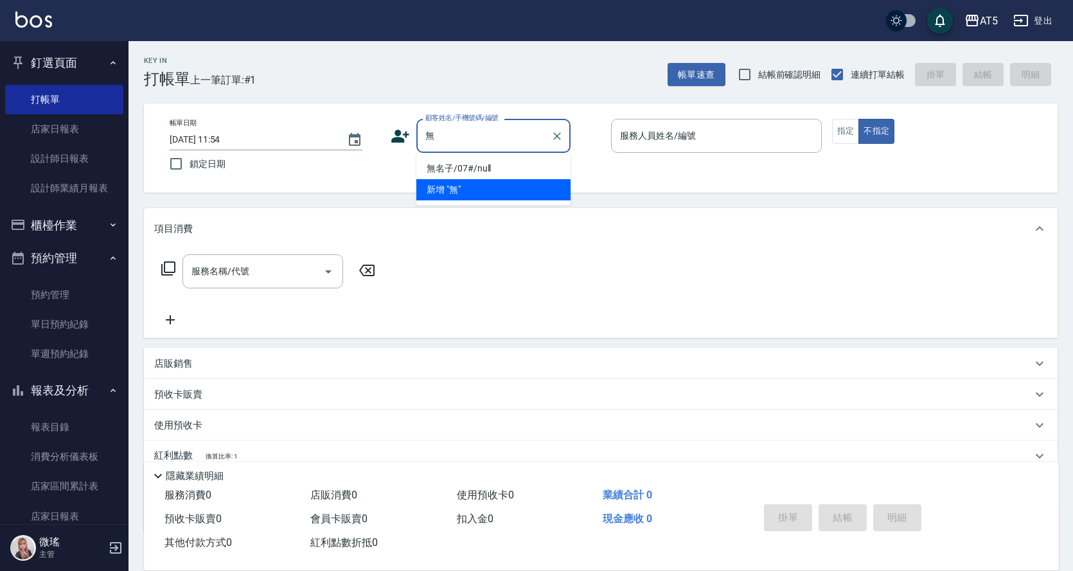
click at [530, 182] on li "新增 "無"" at bounding box center [493, 189] width 154 height 21
type input "無"
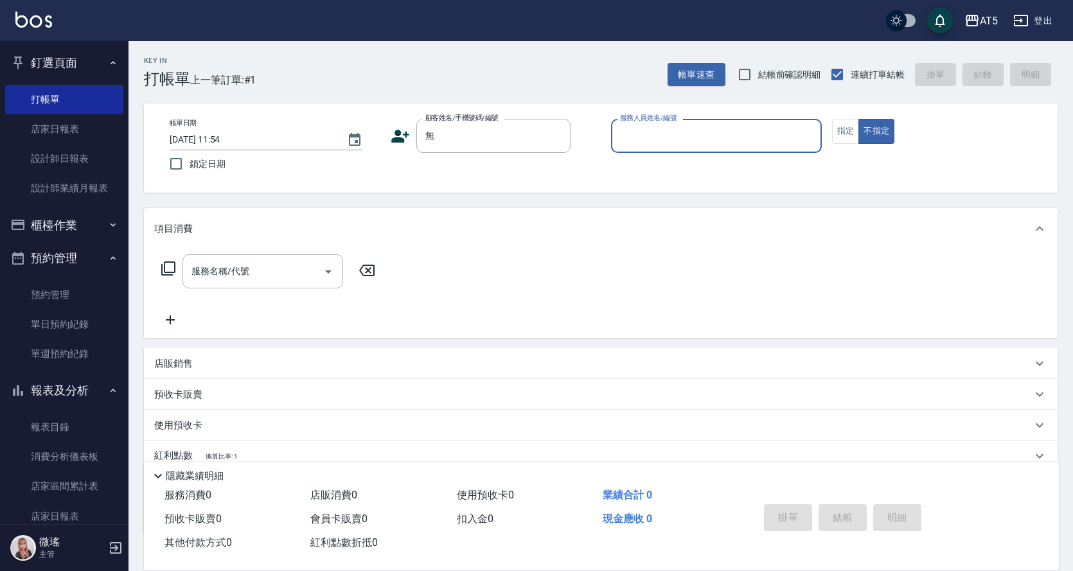
click at [641, 133] on input "服務人員姓名/編號" at bounding box center [716, 136] width 199 height 22
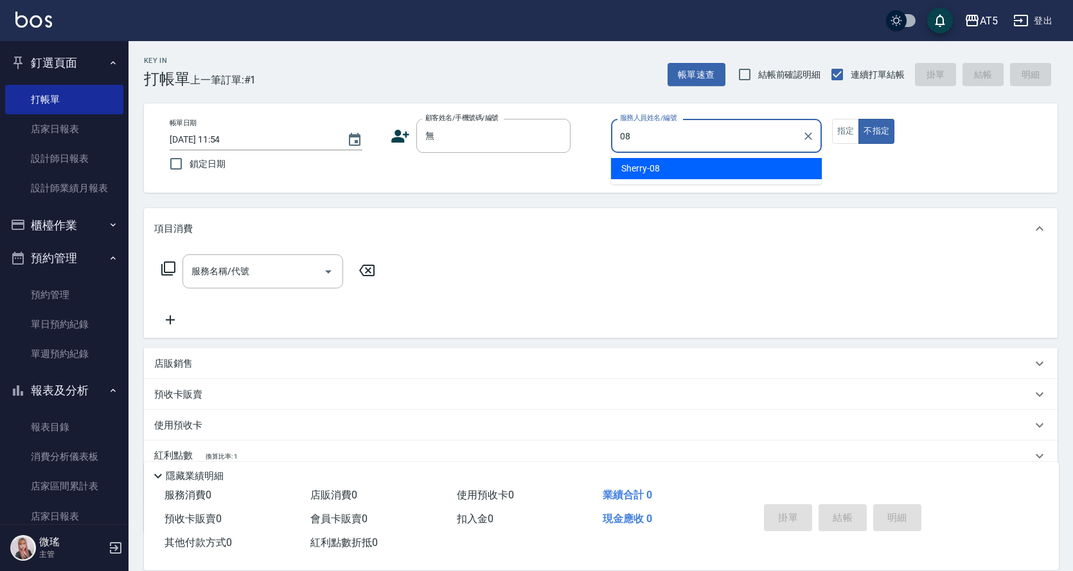
type input "Sherry-08"
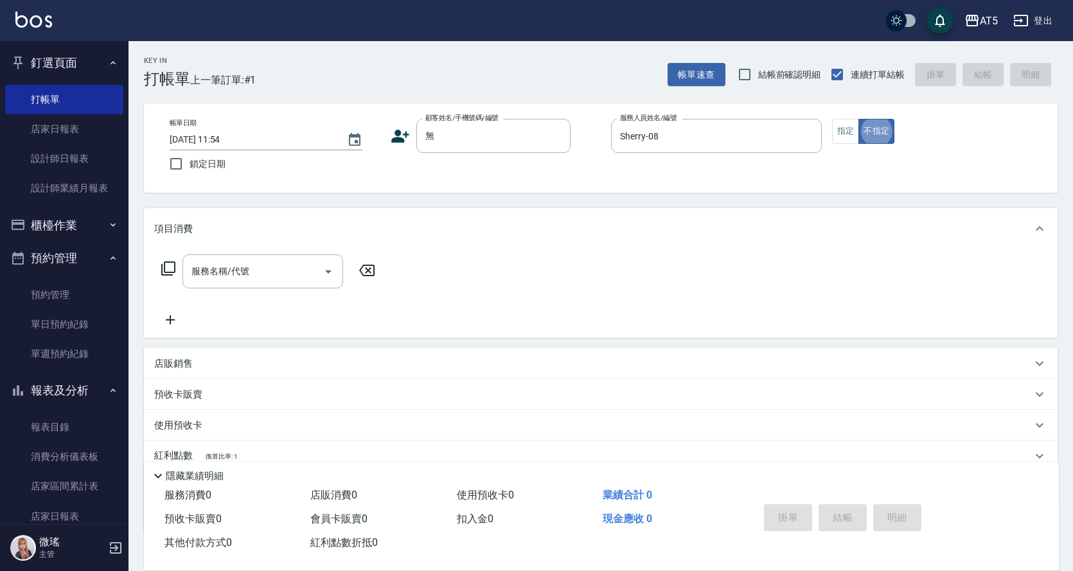
type button "false"
click at [253, 294] on div "服務名稱/代號 服務名稱/代號" at bounding box center [268, 290] width 229 height 73
click at [254, 284] on div "服務名稱/代號" at bounding box center [262, 271] width 161 height 34
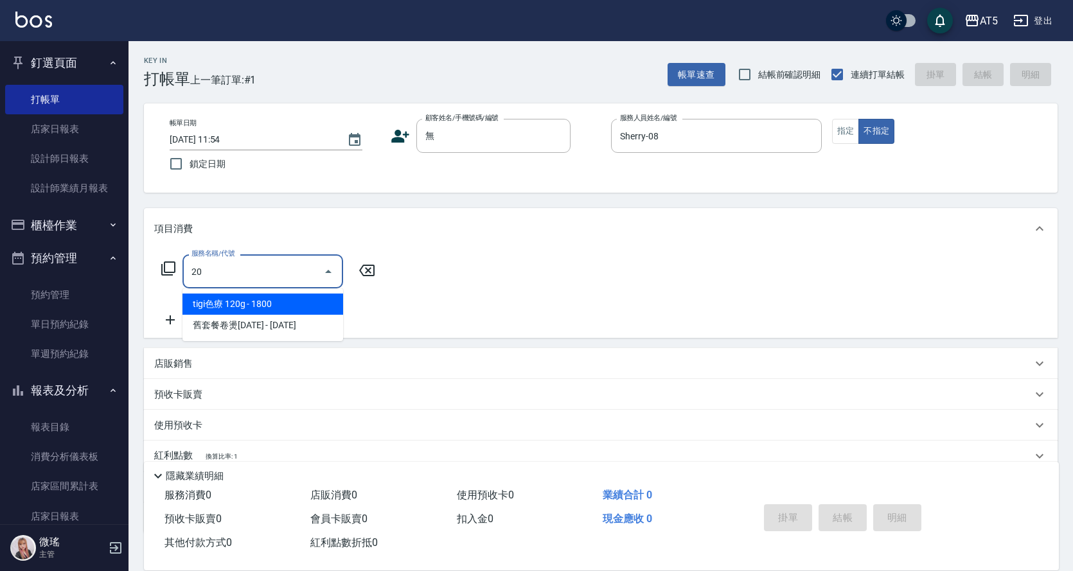
type input "201"
type input "30"
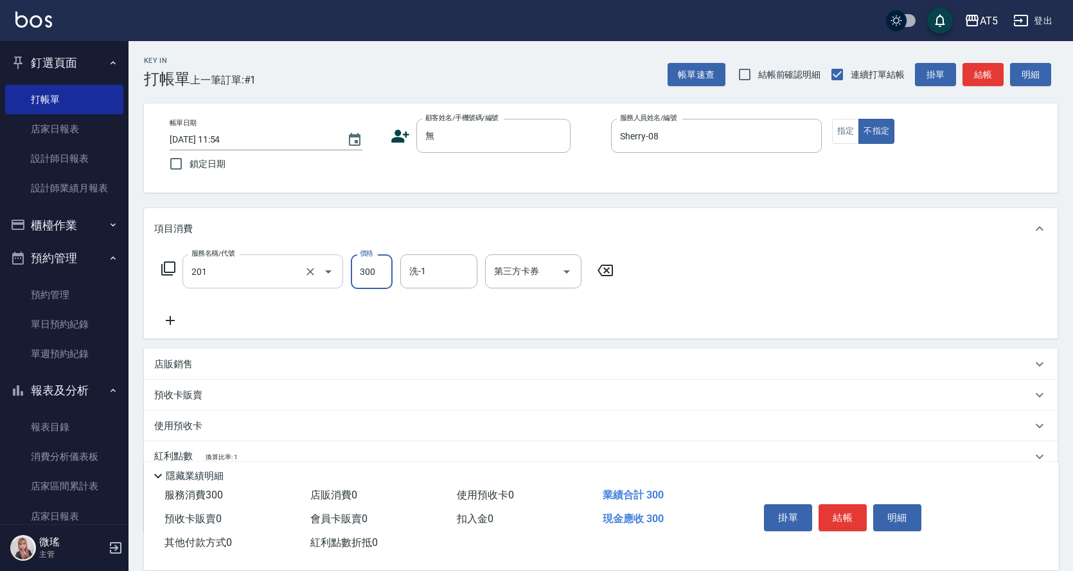
type input "洗髮(201)"
type input "3"
type input "0"
type input "32"
type input "30"
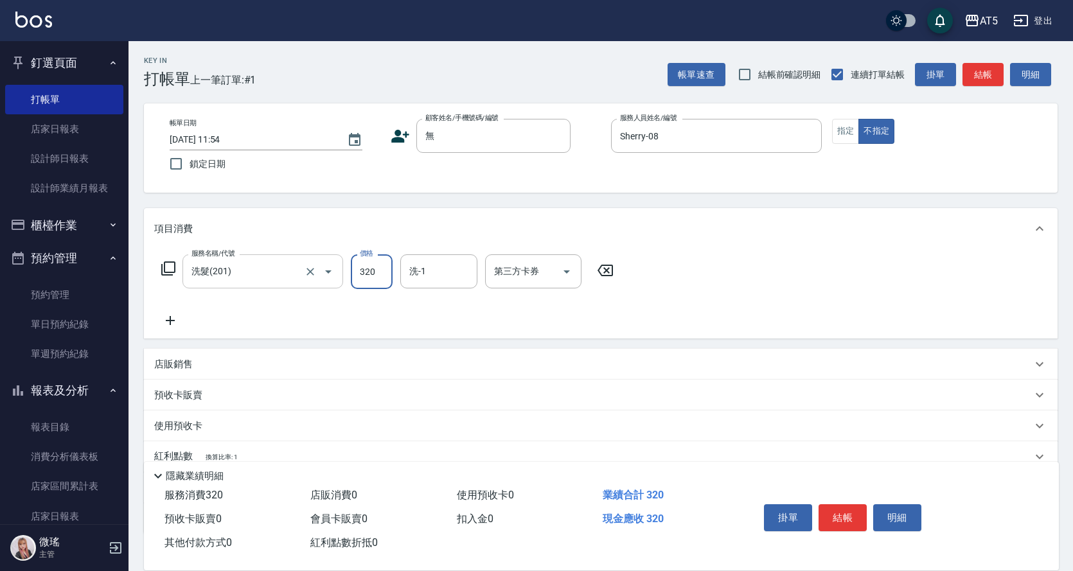
type input "320"
type input "0"
type input "[PERSON_NAME]-11"
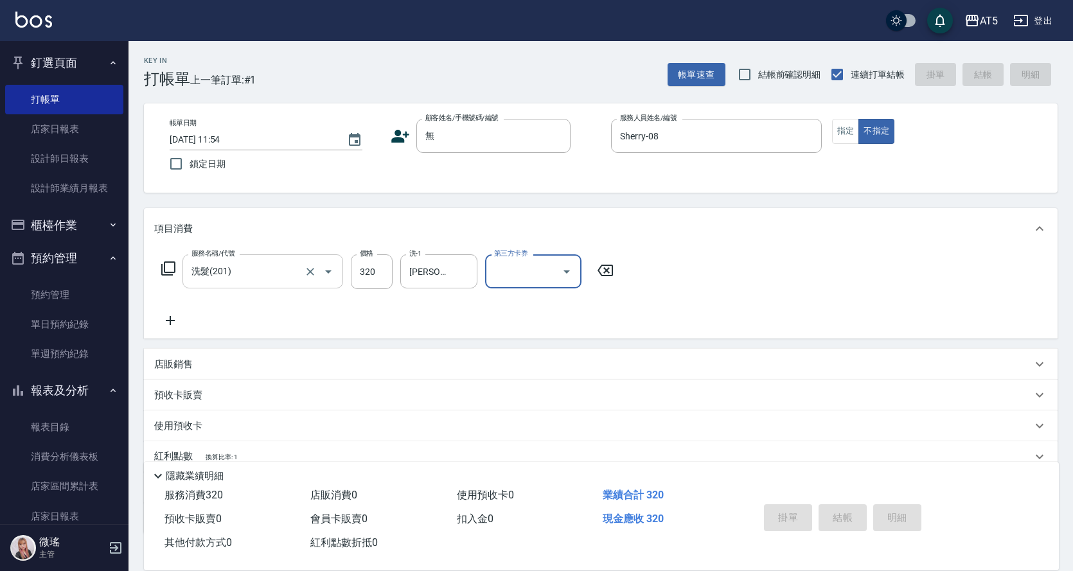
type input "[DATE] 12:00"
type input "0"
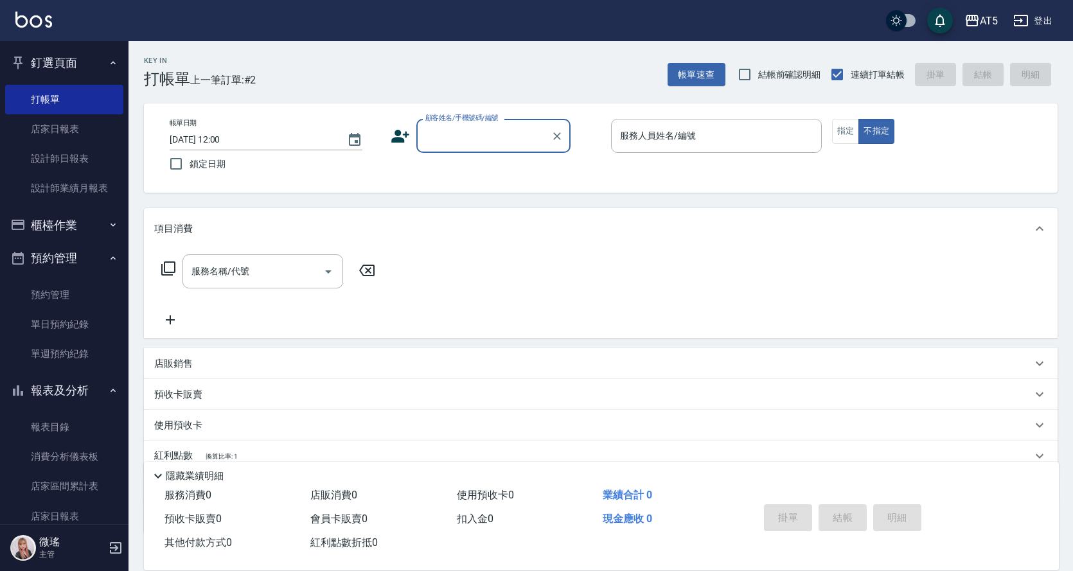
click at [469, 132] on input "顧客姓名/手機號碼/編號" at bounding box center [483, 136] width 123 height 22
type input "林柏"
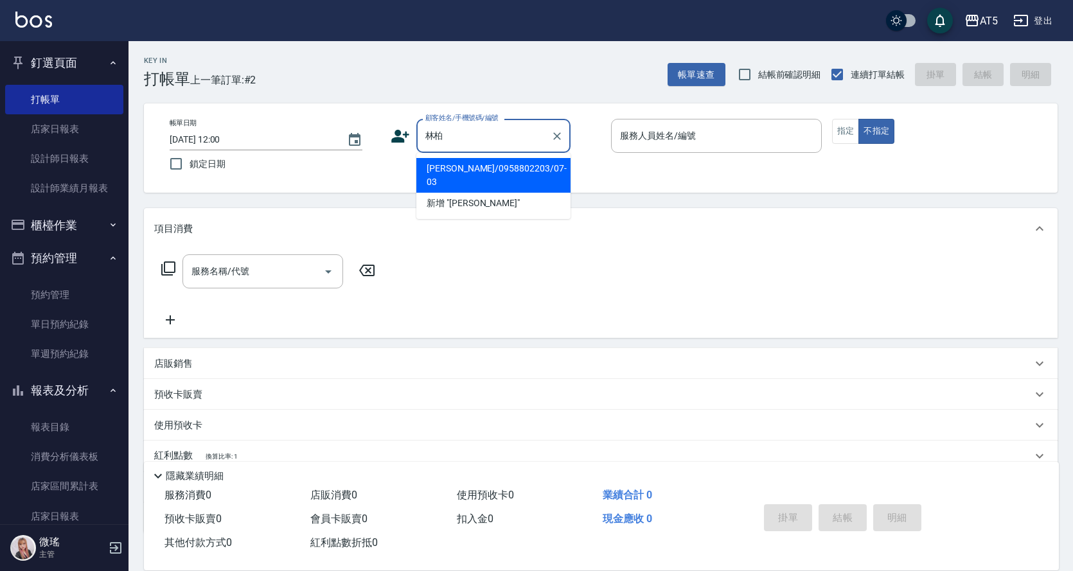
click at [463, 166] on li "[PERSON_NAME]/0958802203/07-03" at bounding box center [493, 175] width 154 height 35
